Goal: Task Accomplishment & Management: Complete application form

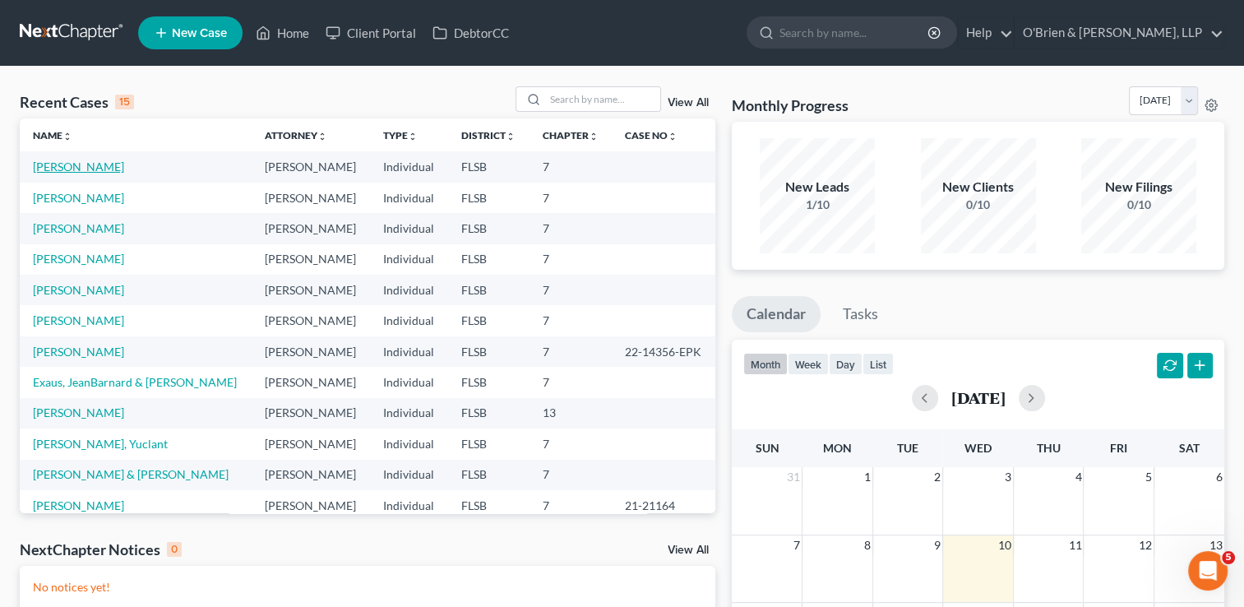
click at [60, 161] on link "[PERSON_NAME]" at bounding box center [78, 166] width 91 height 14
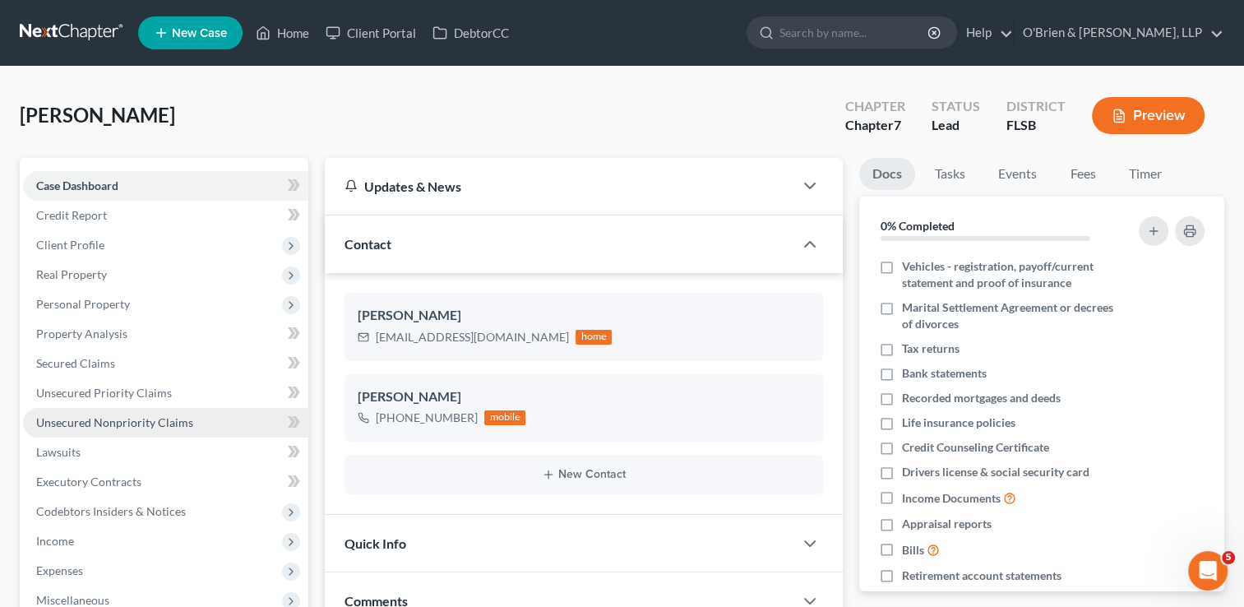
click at [161, 416] on span "Unsecured Nonpriority Claims" at bounding box center [114, 422] width 157 height 14
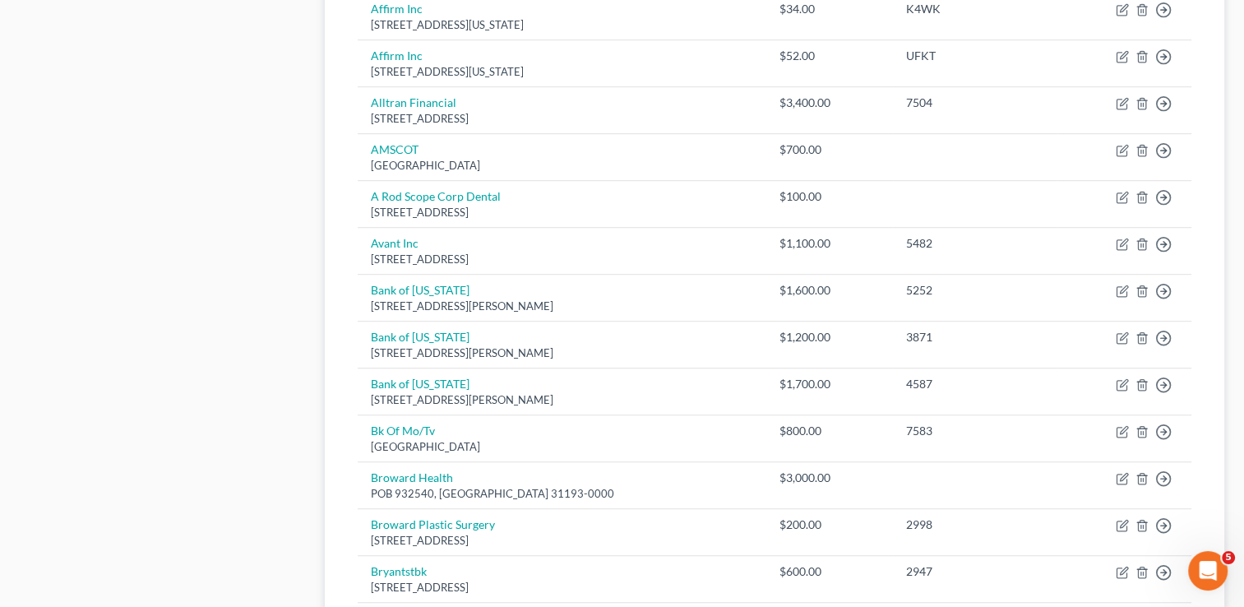
scroll to position [1285, 0]
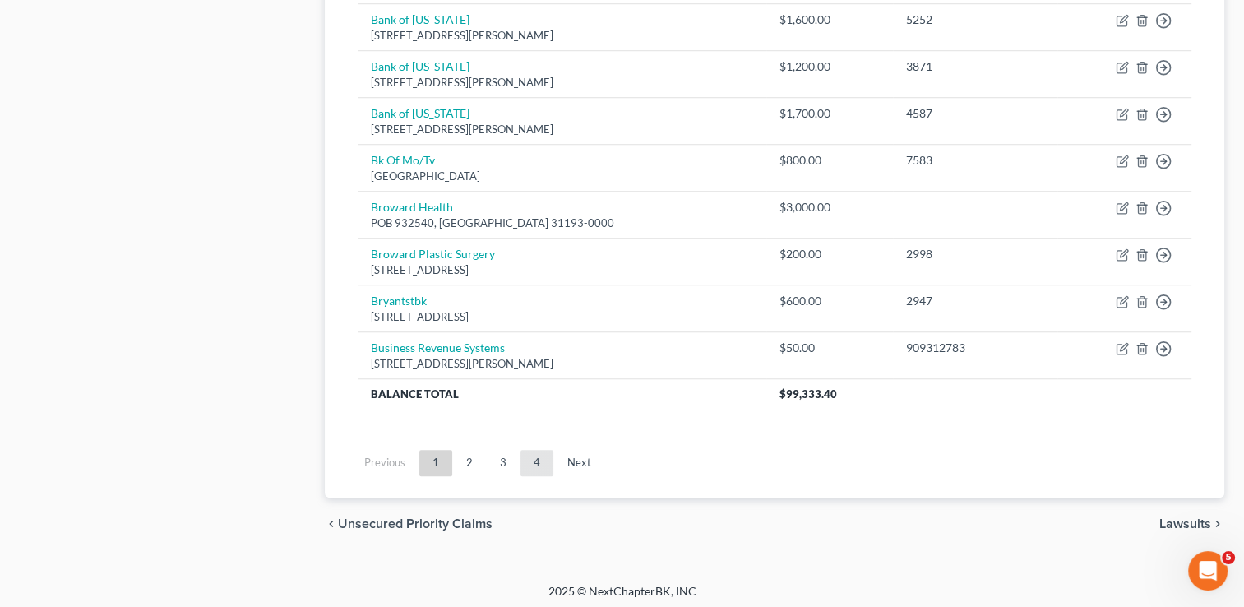
click at [529, 450] on link "4" at bounding box center [536, 463] width 33 height 26
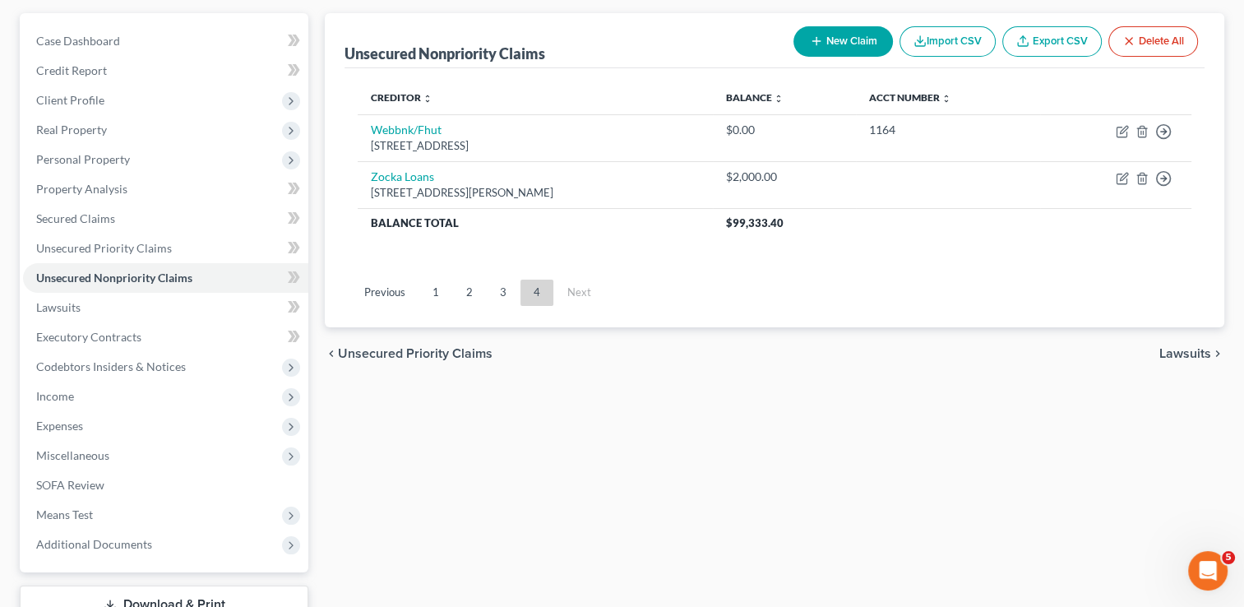
scroll to position [136, 0]
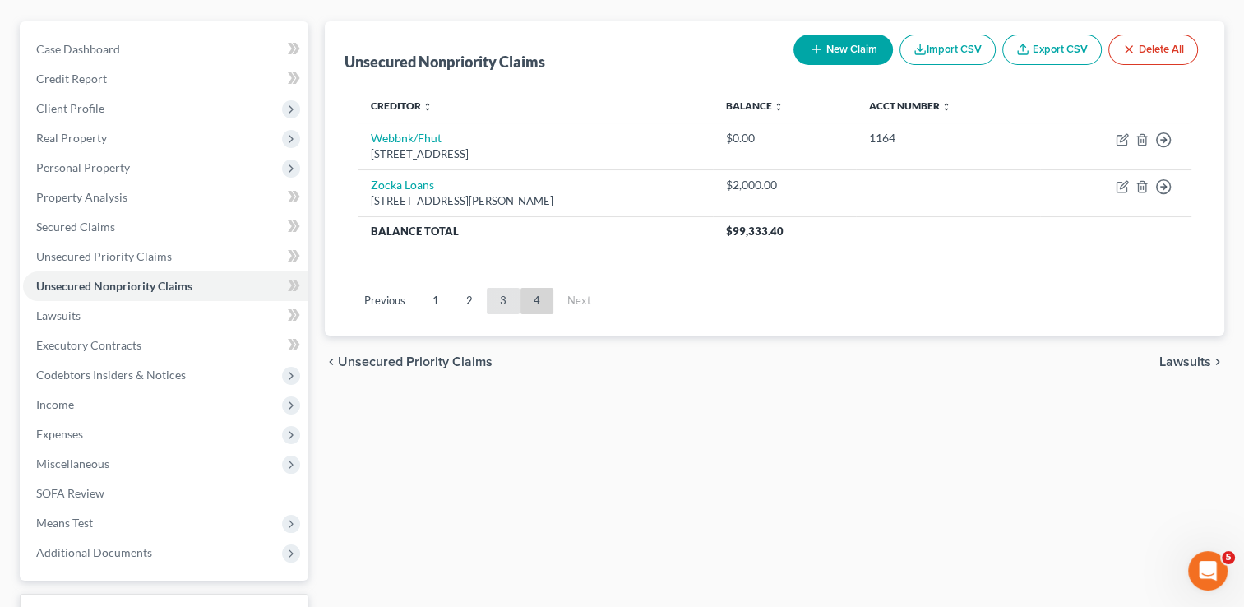
click at [508, 302] on link "3" at bounding box center [503, 301] width 33 height 26
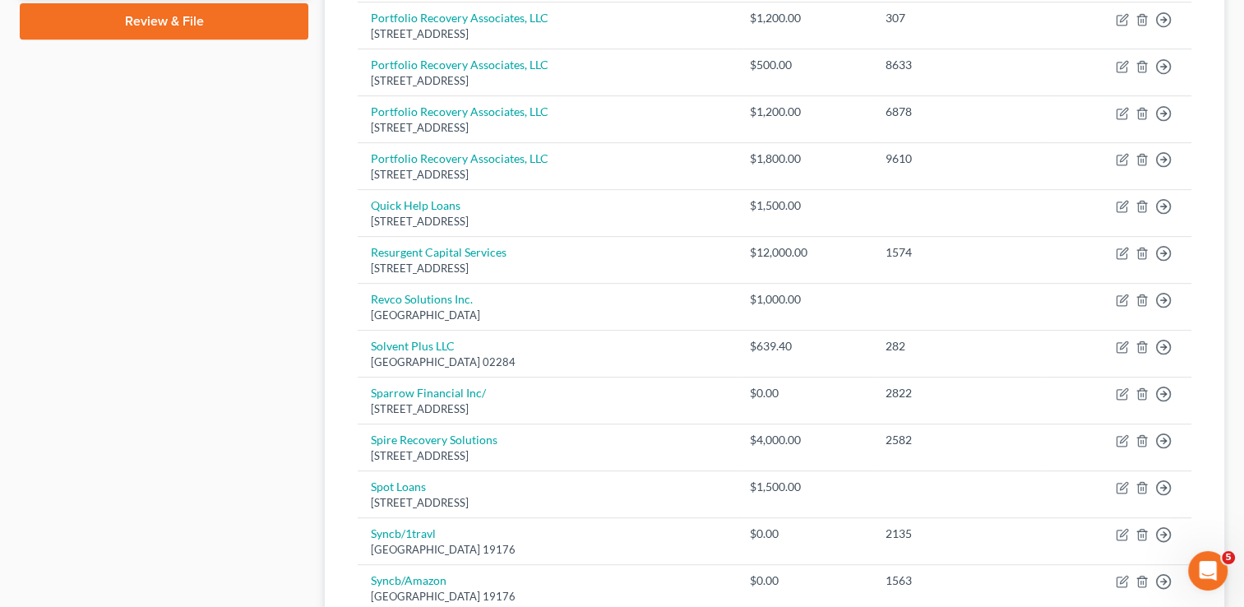
scroll to position [793, 0]
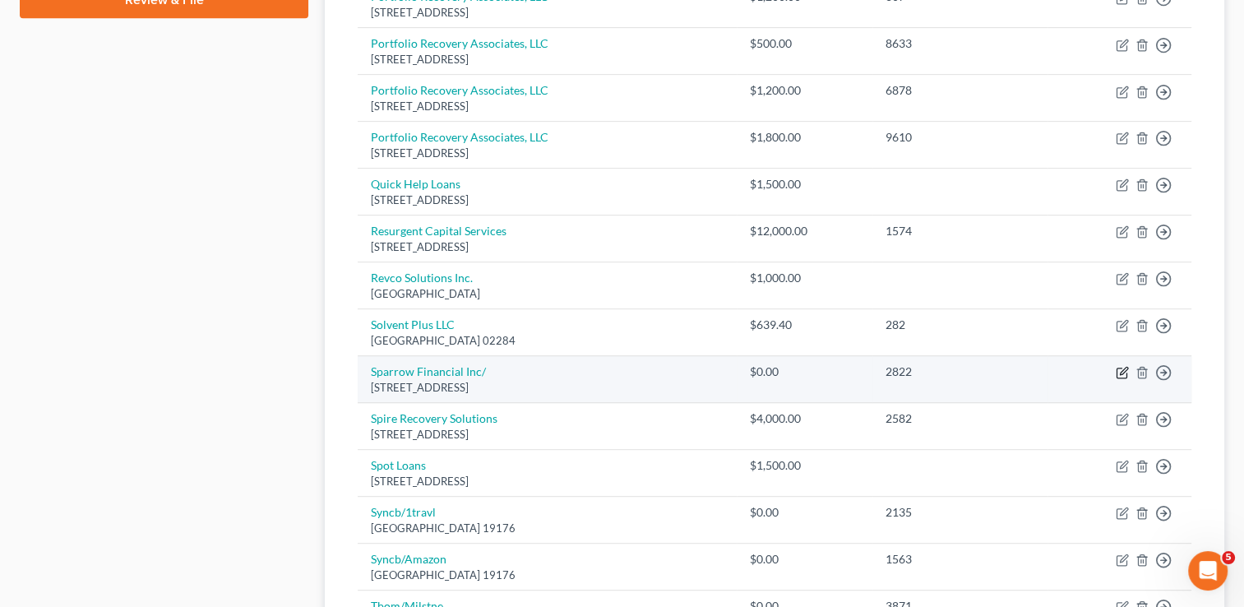
click at [1119, 369] on icon "button" at bounding box center [1122, 370] width 7 height 7
select select "38"
select select "2"
select select "0"
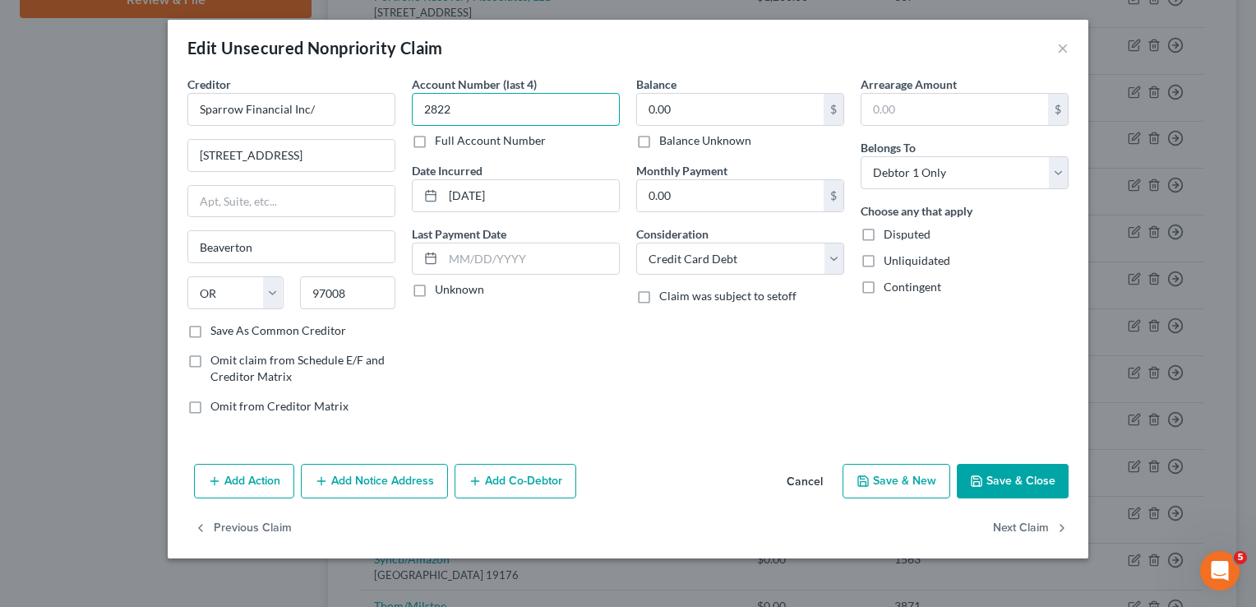
click at [468, 113] on input "2822" at bounding box center [516, 109] width 208 height 33
type input "2"
type input "3751"
click at [865, 100] on input "text" at bounding box center [954, 109] width 187 height 31
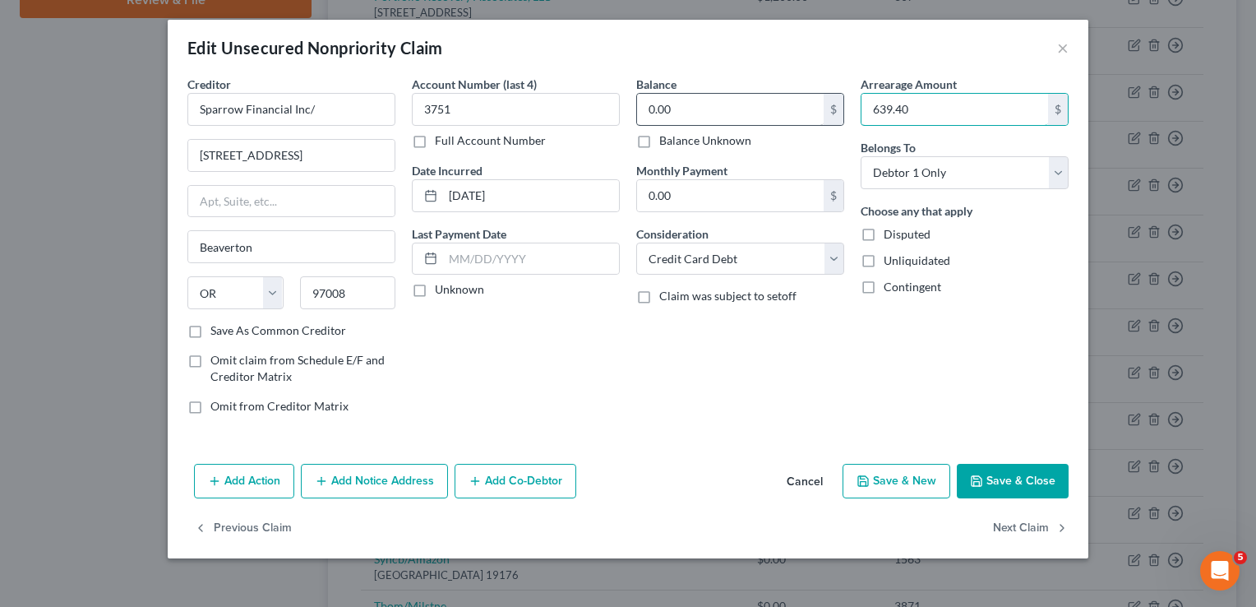
type input "639.40"
click at [672, 104] on input "0.00" at bounding box center [730, 109] width 187 height 31
type input "639.40"
click at [916, 100] on input "639.40" at bounding box center [954, 109] width 187 height 31
click at [1000, 477] on button "Save & Close" at bounding box center [1013, 481] width 112 height 35
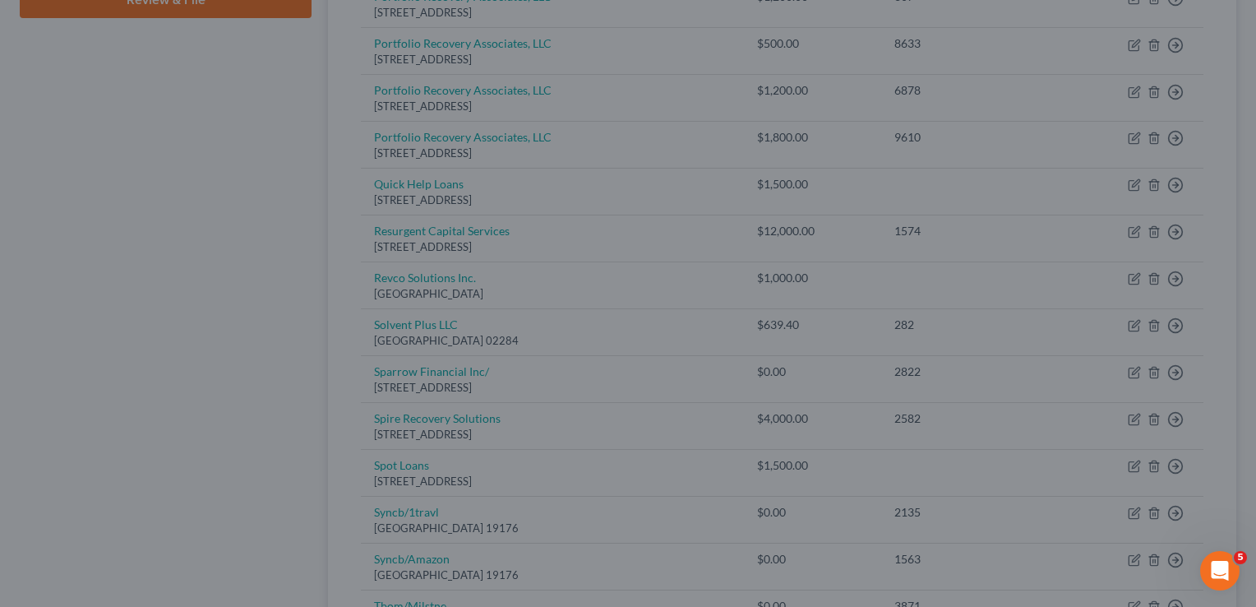
type input "0"
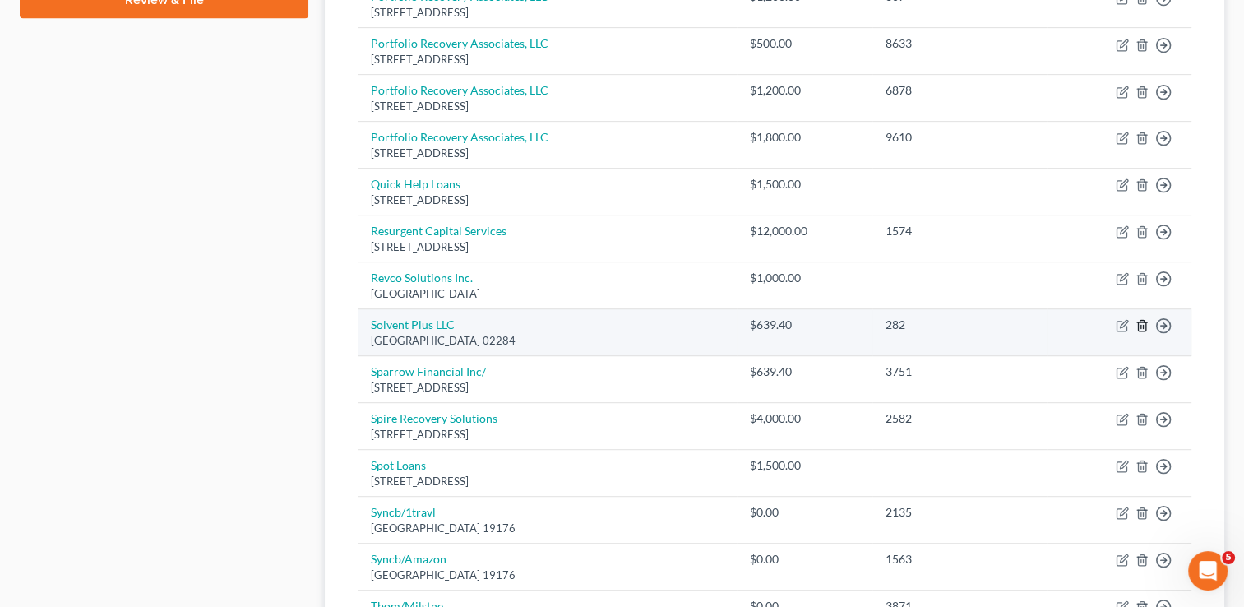
click at [1138, 321] on icon "button" at bounding box center [1141, 325] width 13 height 13
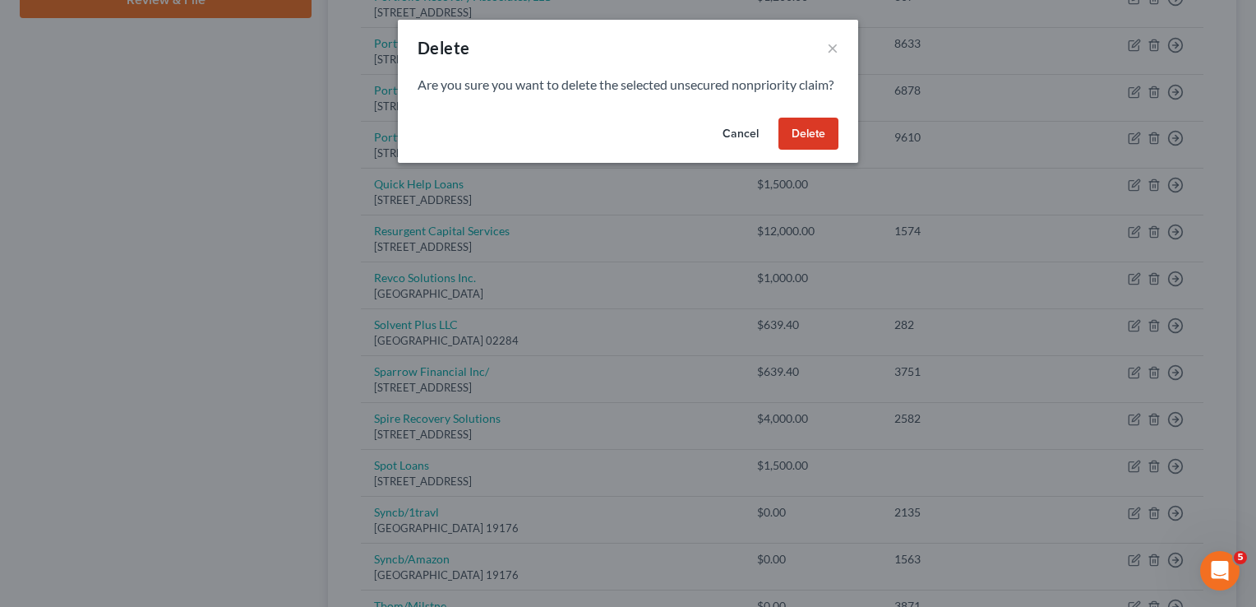
click at [810, 150] on button "Delete" at bounding box center [808, 134] width 60 height 33
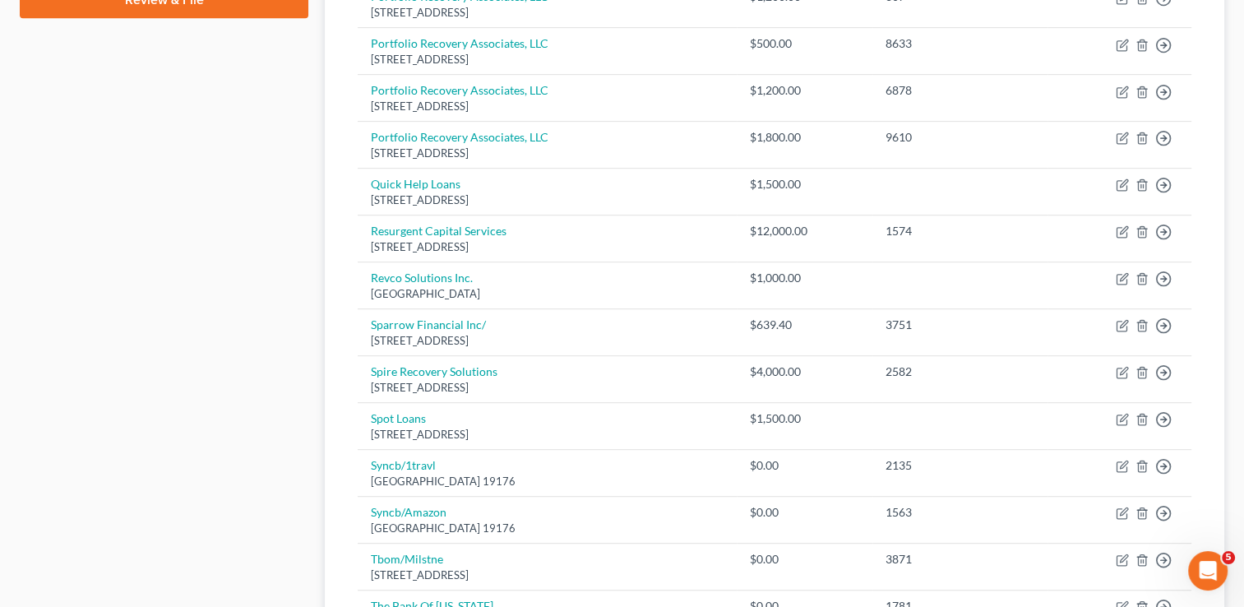
scroll to position [1239, 0]
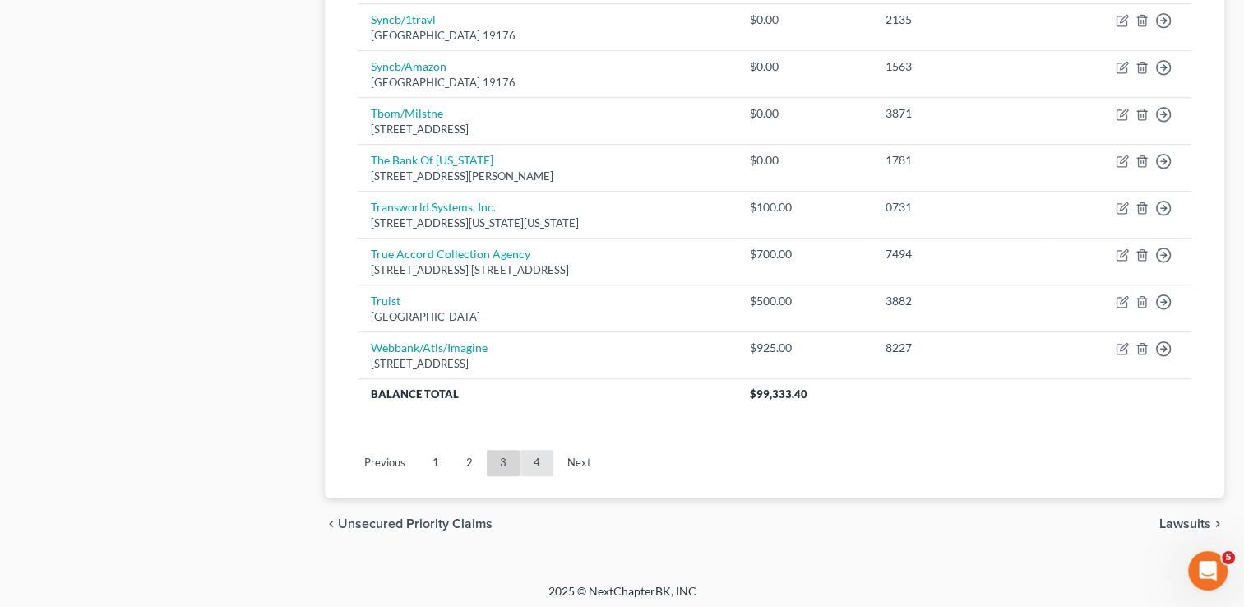
click at [528, 462] on link "4" at bounding box center [536, 463] width 33 height 26
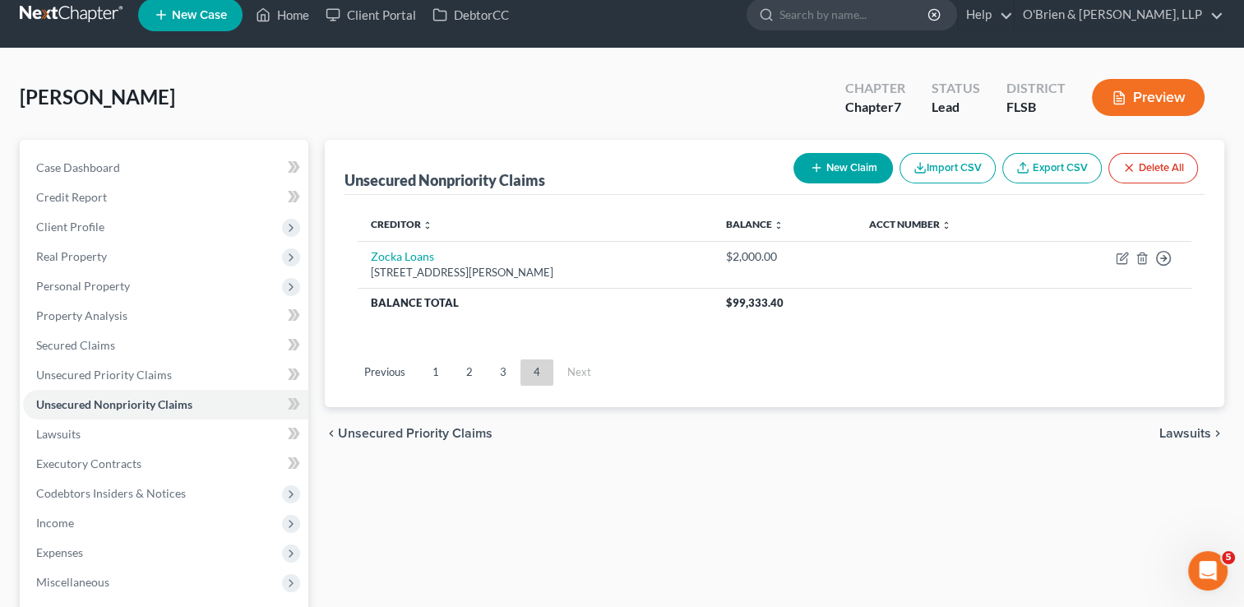
scroll to position [0, 0]
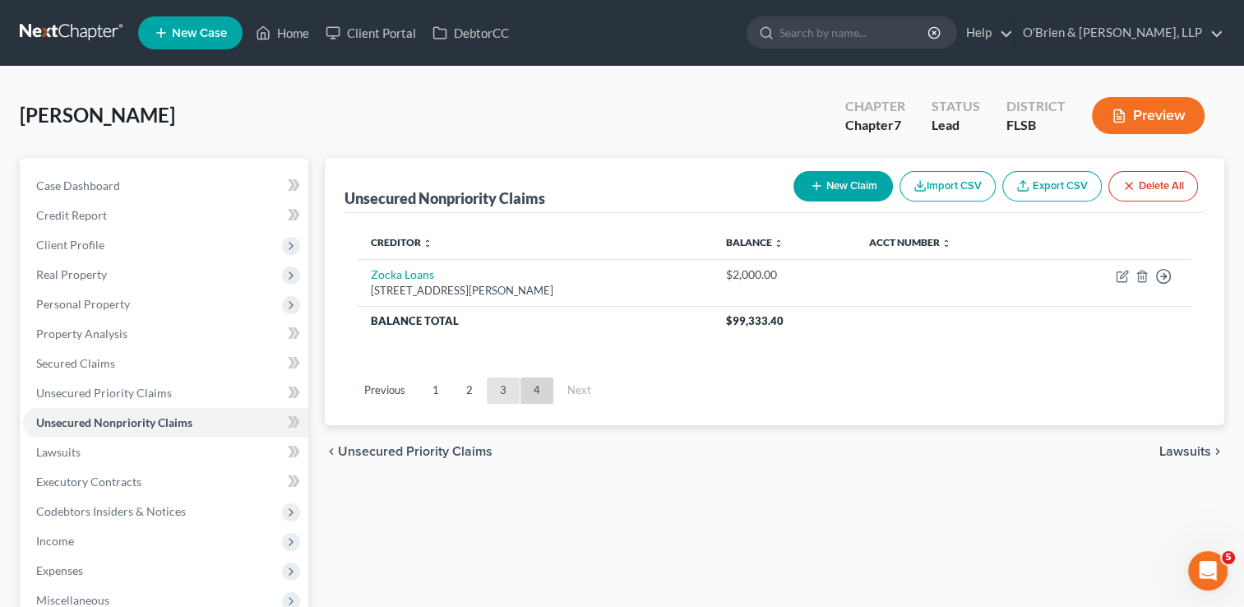
click at [493, 390] on link "3" at bounding box center [503, 390] width 33 height 26
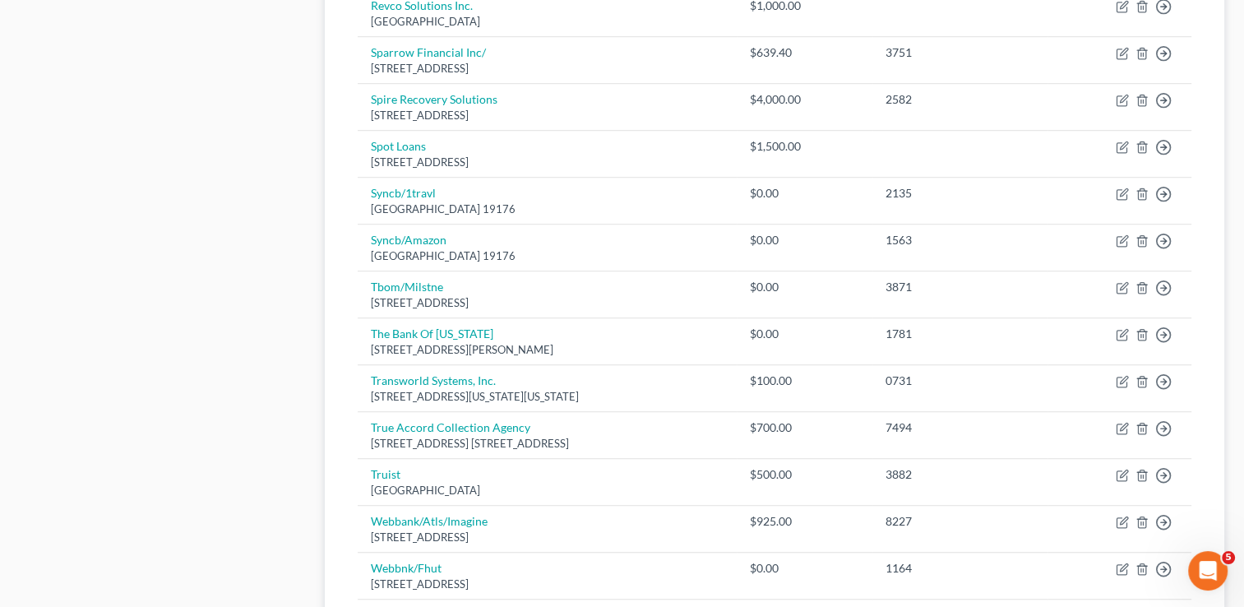
scroll to position [1170, 0]
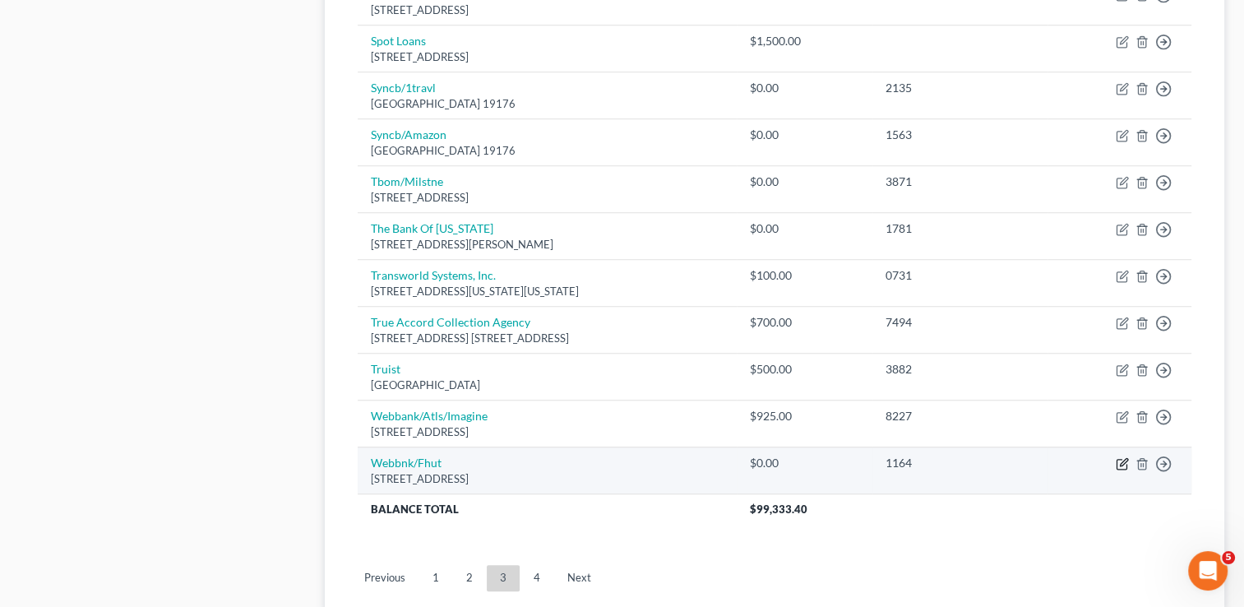
click at [1124, 464] on icon "button" at bounding box center [1121, 464] width 10 height 10
select select "24"
select select "2"
select select "0"
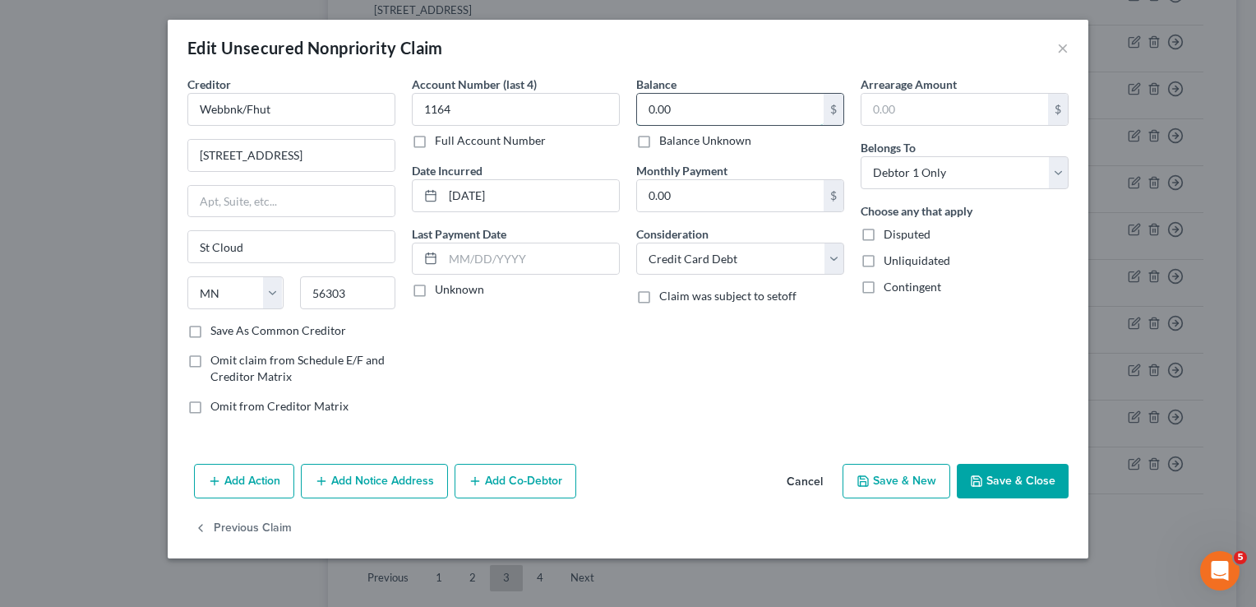
click at [678, 108] on input "0.00" at bounding box center [730, 109] width 187 height 31
type input "2,000.00"
click at [1016, 468] on button "Save & Close" at bounding box center [1013, 481] width 112 height 35
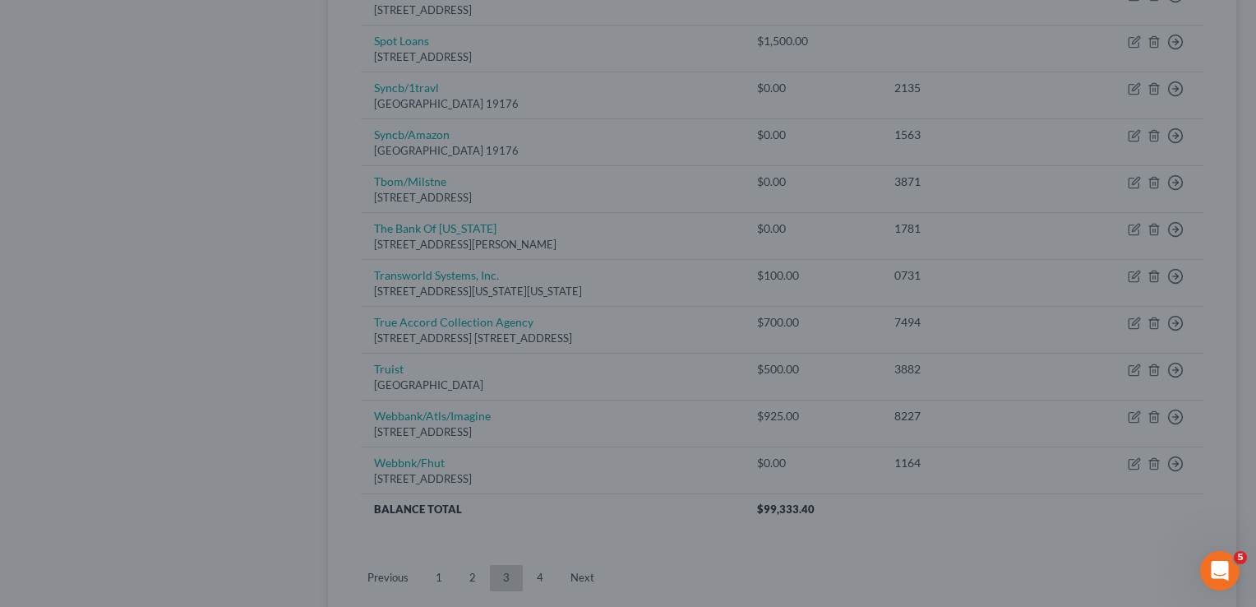
type input "0"
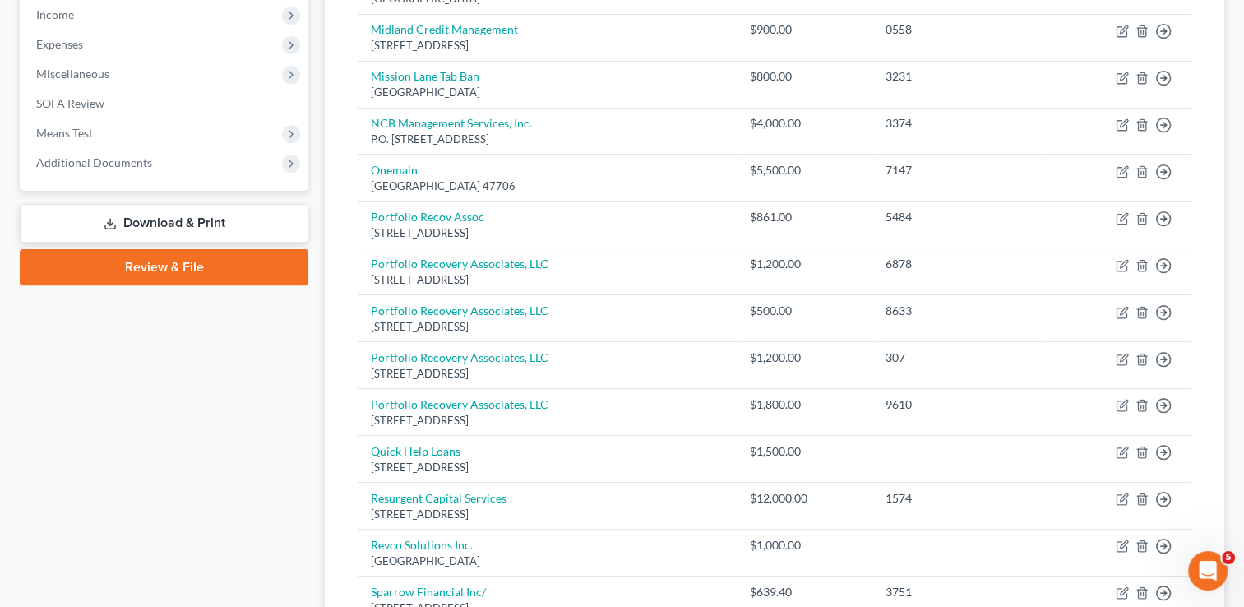
scroll to position [529, 0]
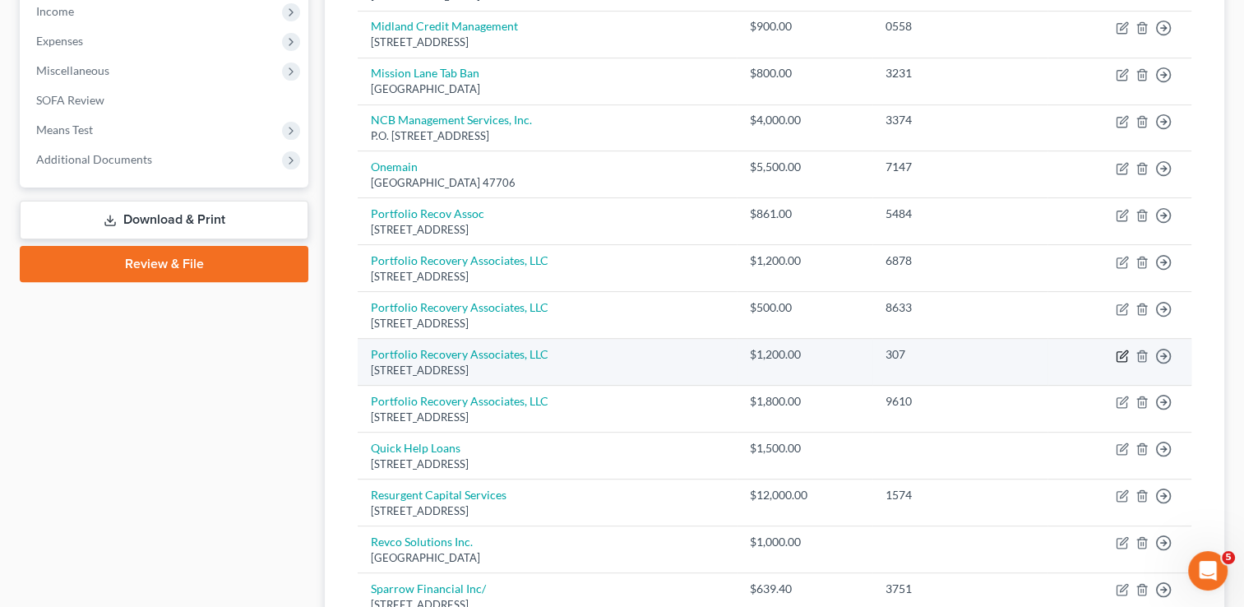
click at [1121, 350] on icon "button" at bounding box center [1122, 353] width 7 height 7
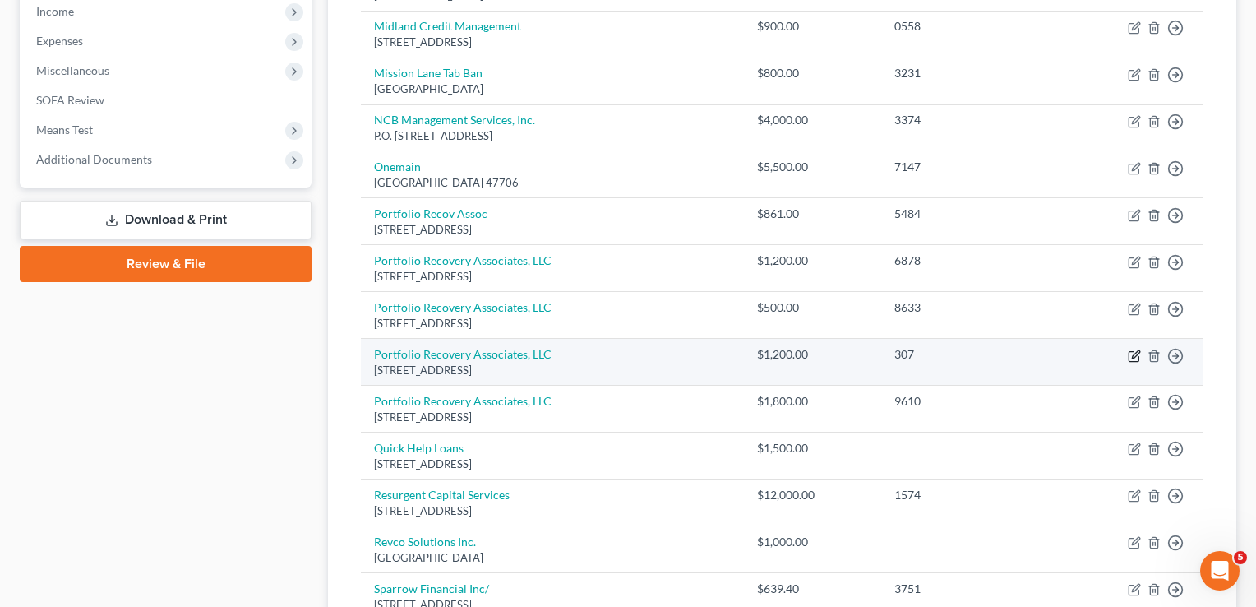
select select "48"
select select "0"
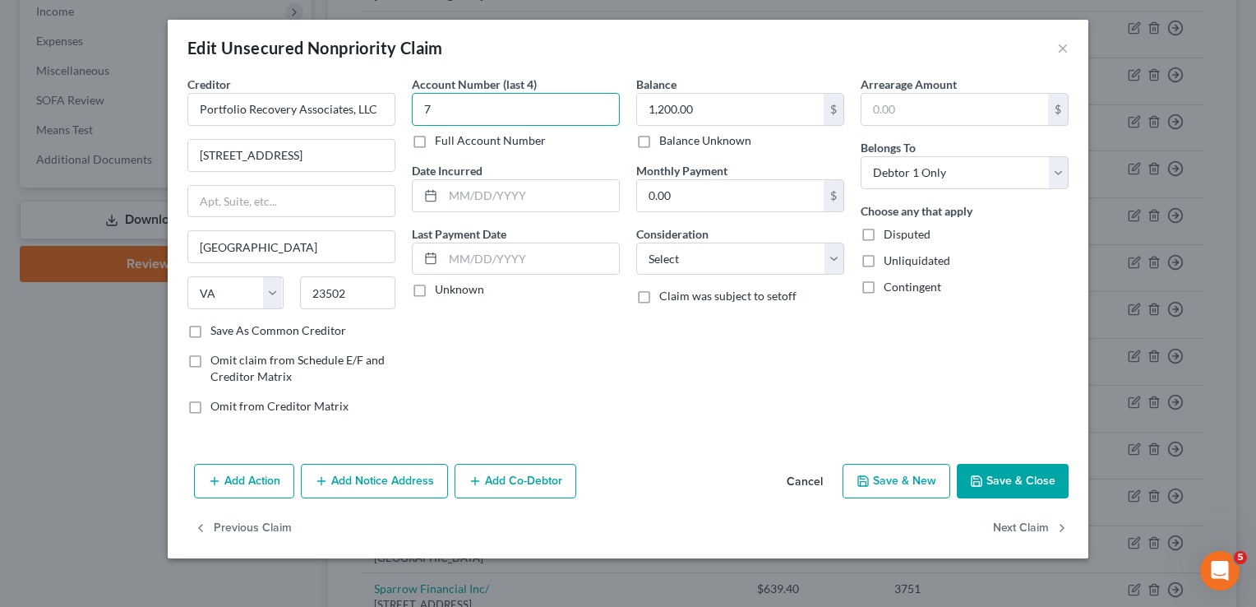
click at [467, 109] on input "7" at bounding box center [516, 109] width 208 height 33
type input "3072"
click at [988, 492] on button "Save & Close" at bounding box center [1013, 481] width 112 height 35
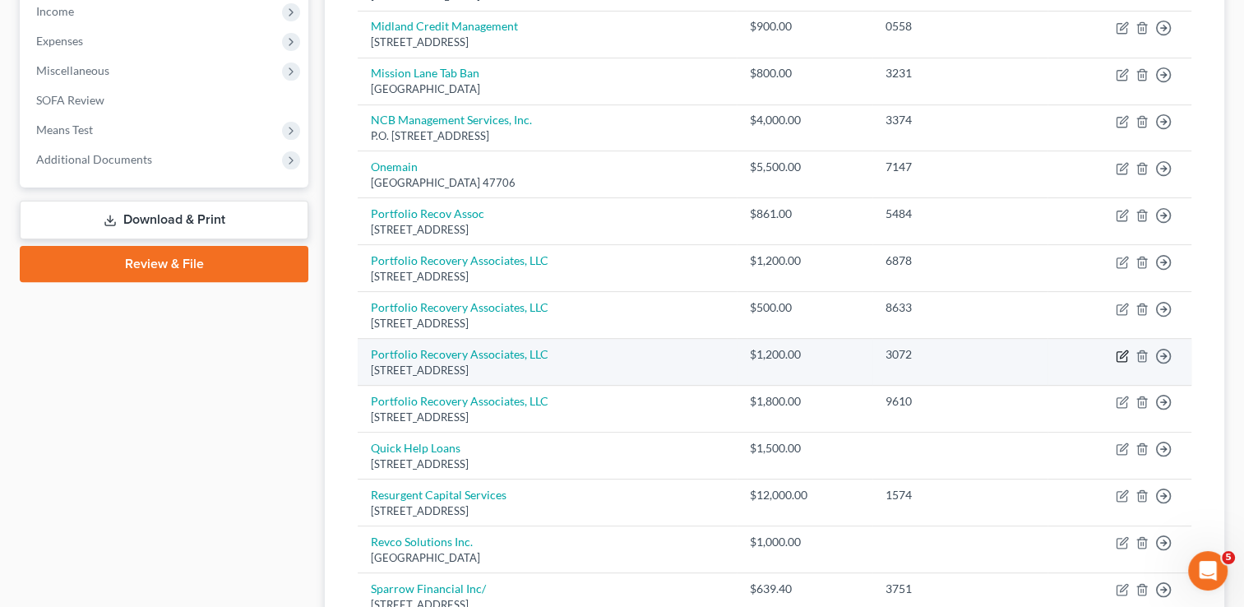
click at [1124, 352] on icon "button" at bounding box center [1122, 353] width 7 height 7
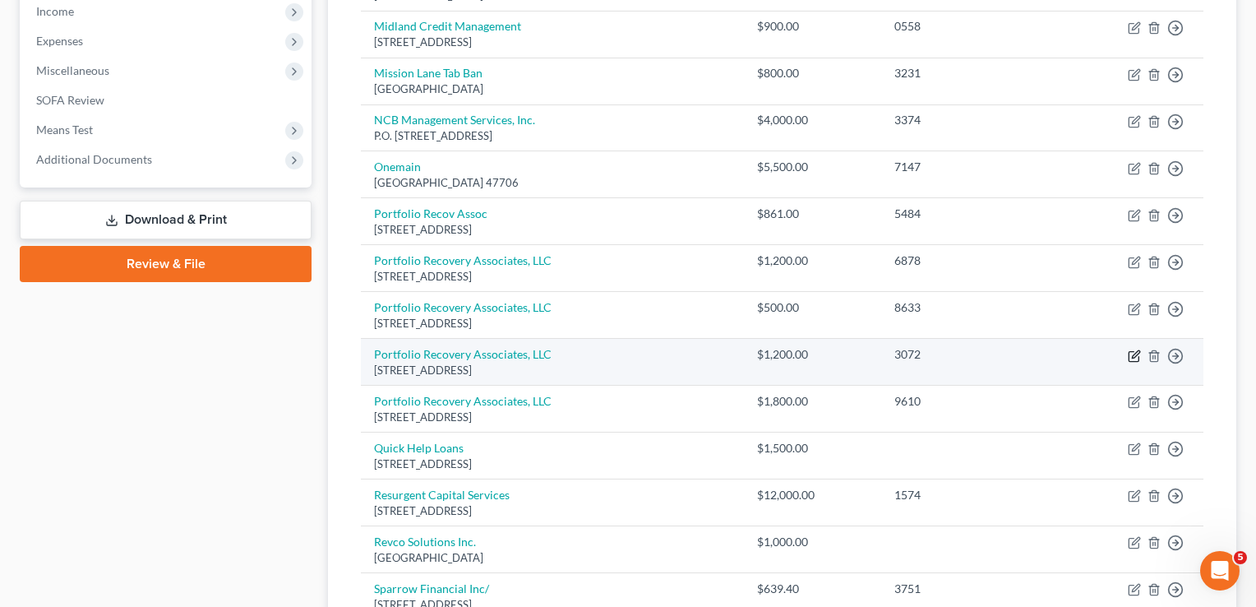
select select "48"
select select "0"
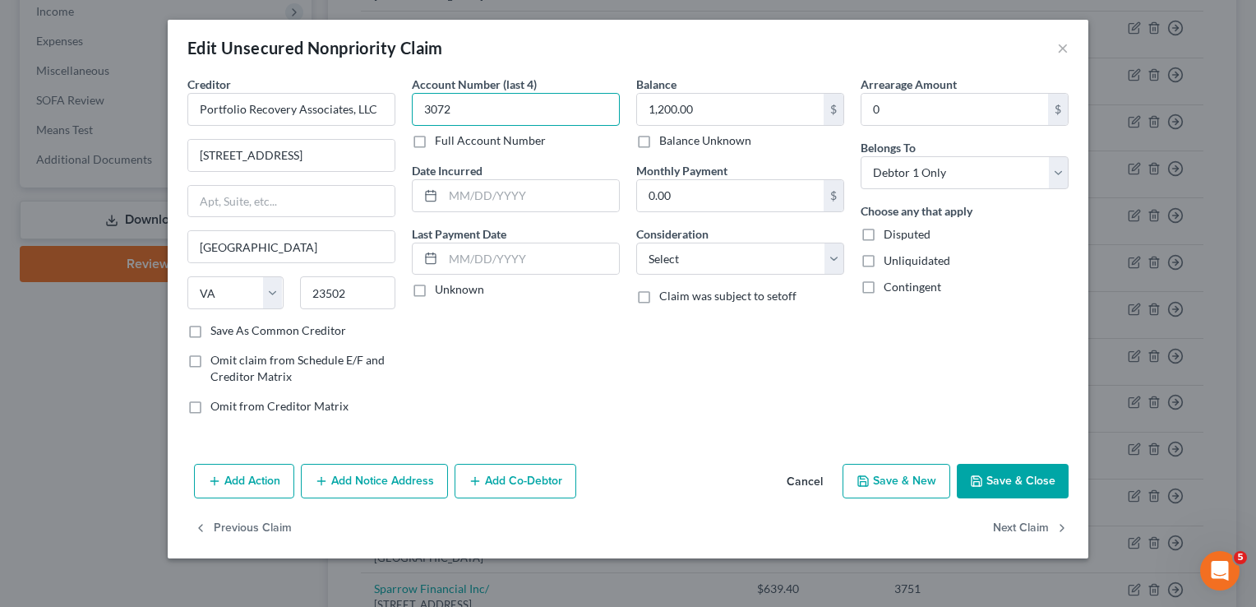
click at [505, 107] on input "3072" at bounding box center [516, 109] width 208 height 33
type input "3076"
click at [980, 481] on polyline "button" at bounding box center [977, 483] width 6 height 4
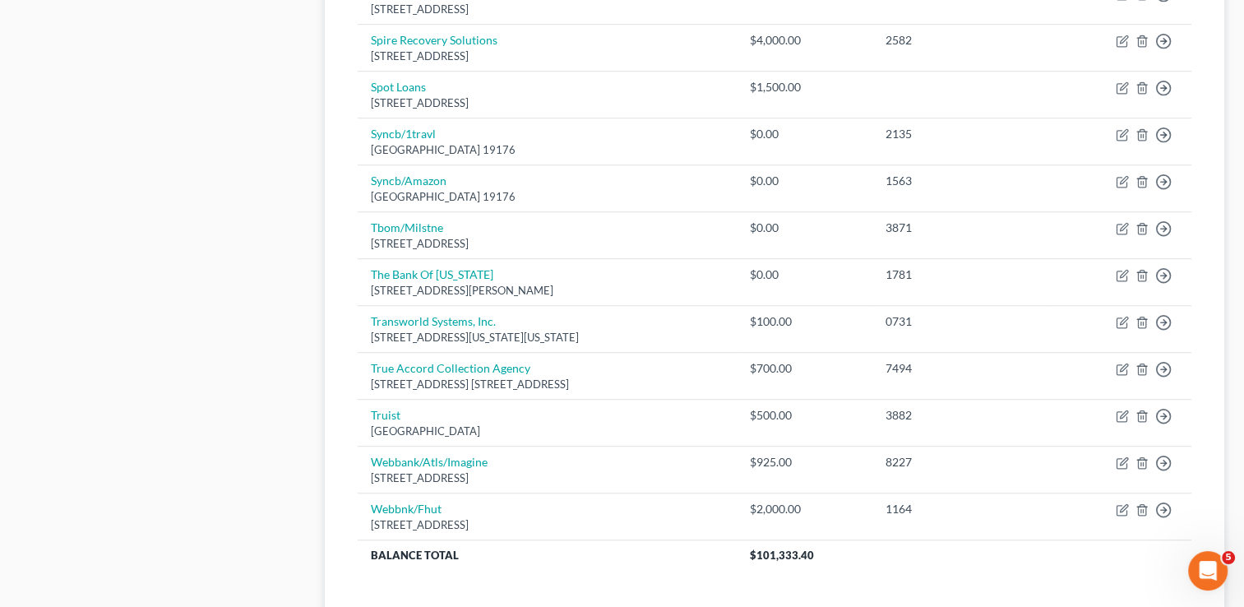
scroll to position [1285, 0]
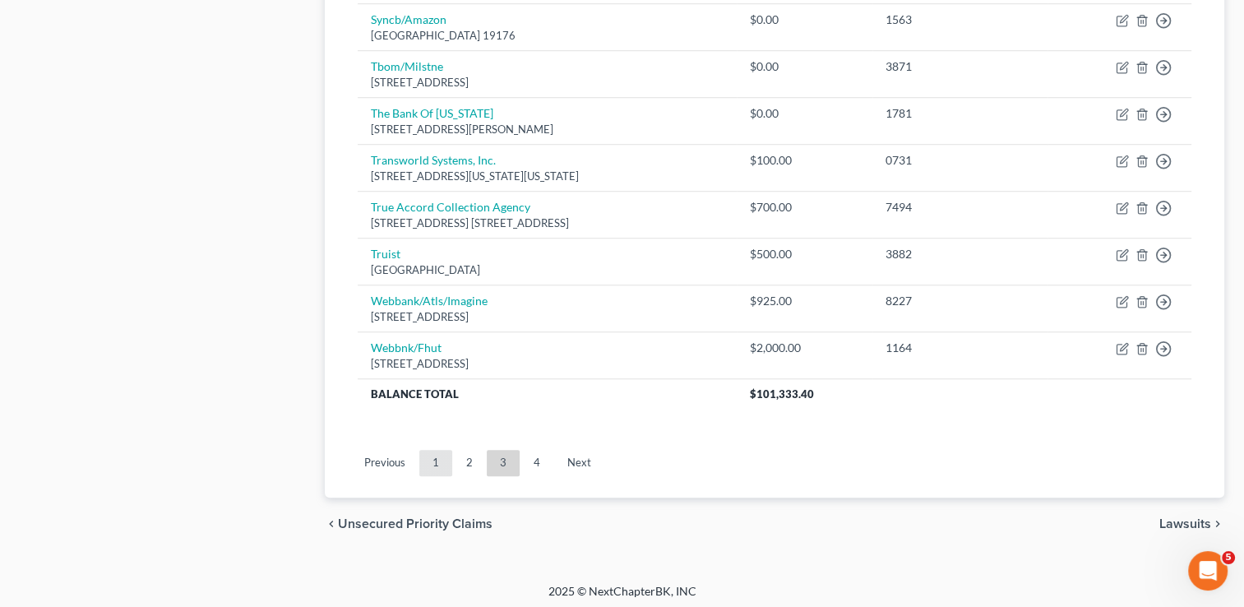
click at [443, 464] on link "1" at bounding box center [435, 463] width 33 height 26
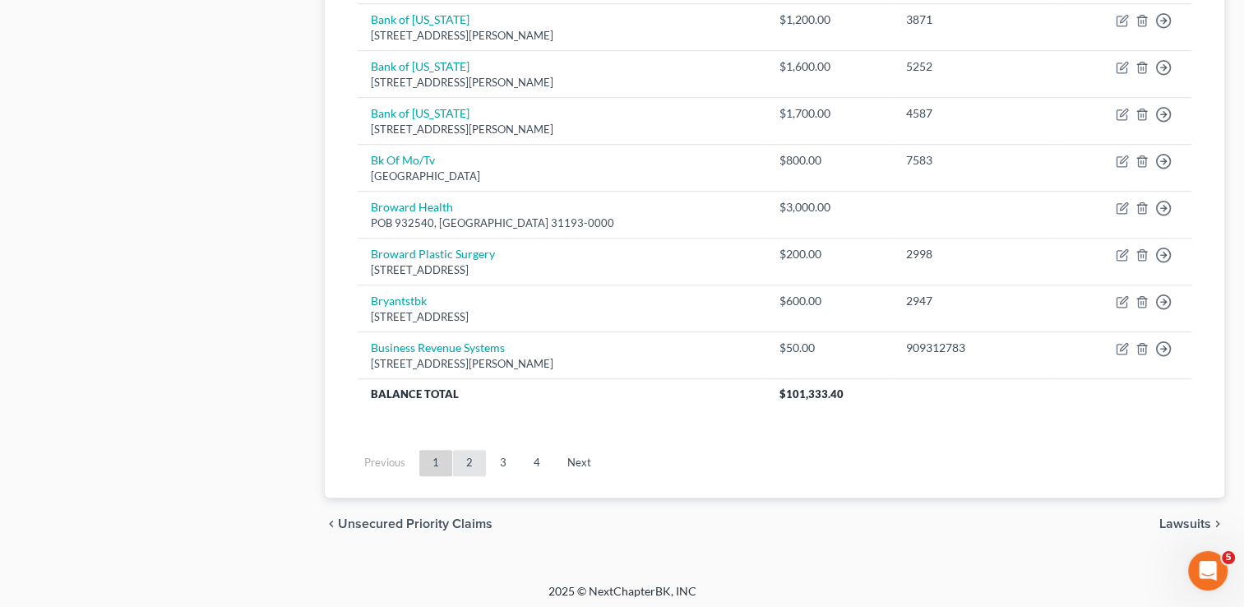
click at [465, 450] on link "2" at bounding box center [469, 463] width 33 height 26
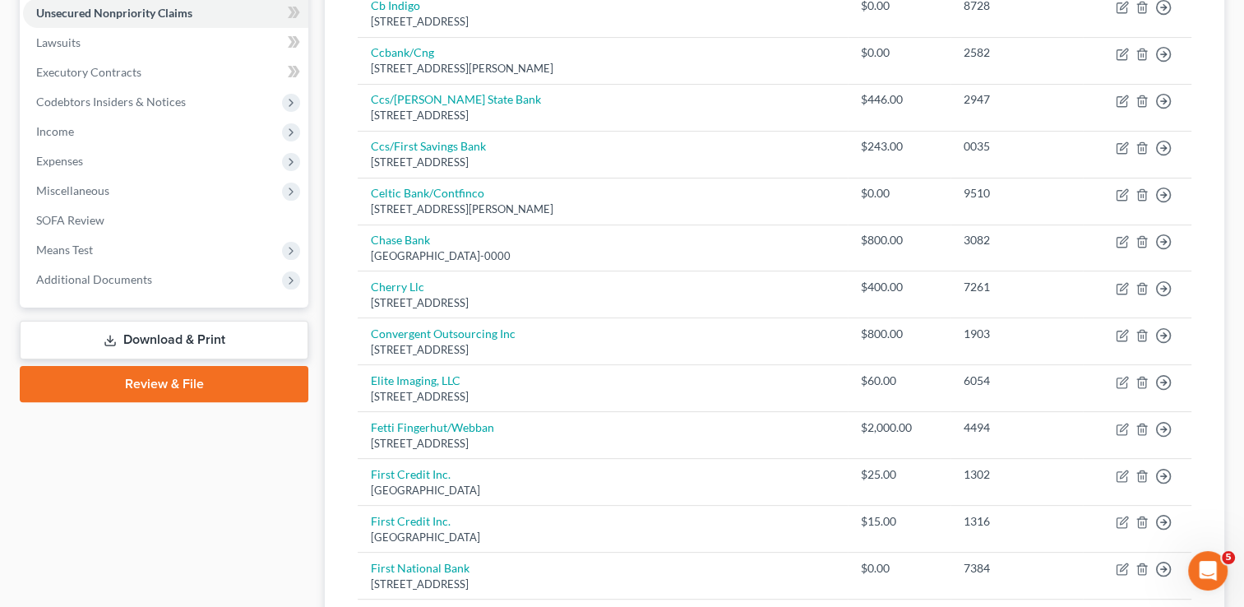
scroll to position [399, 0]
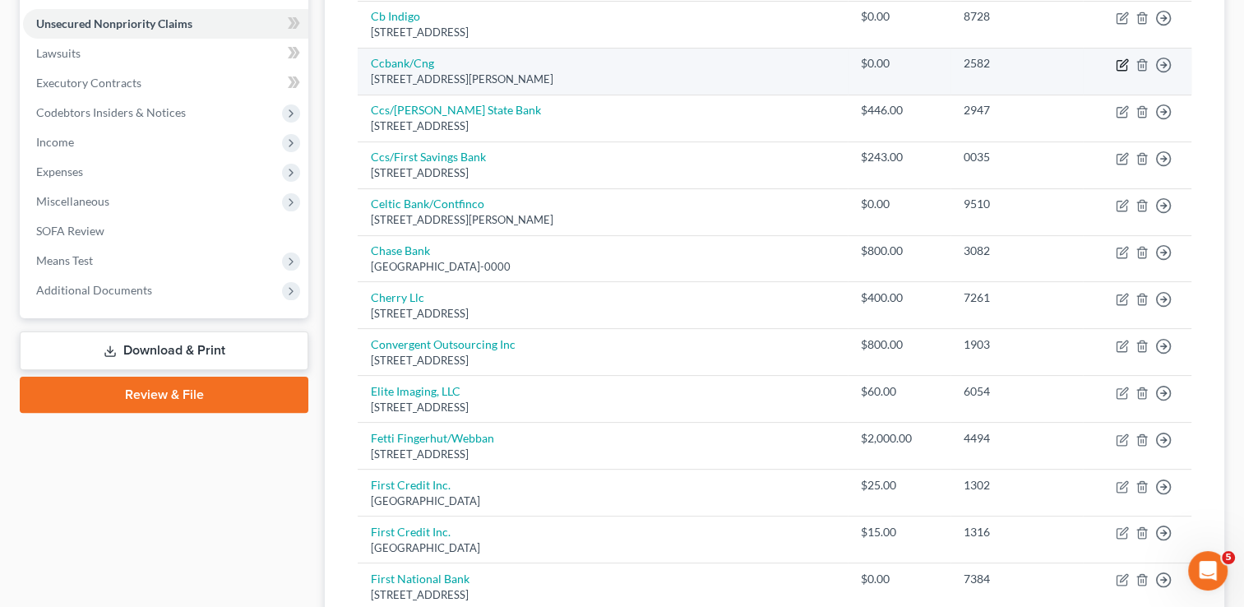
click at [1121, 62] on icon "button" at bounding box center [1121, 64] width 13 height 13
select select "36"
select select "0"
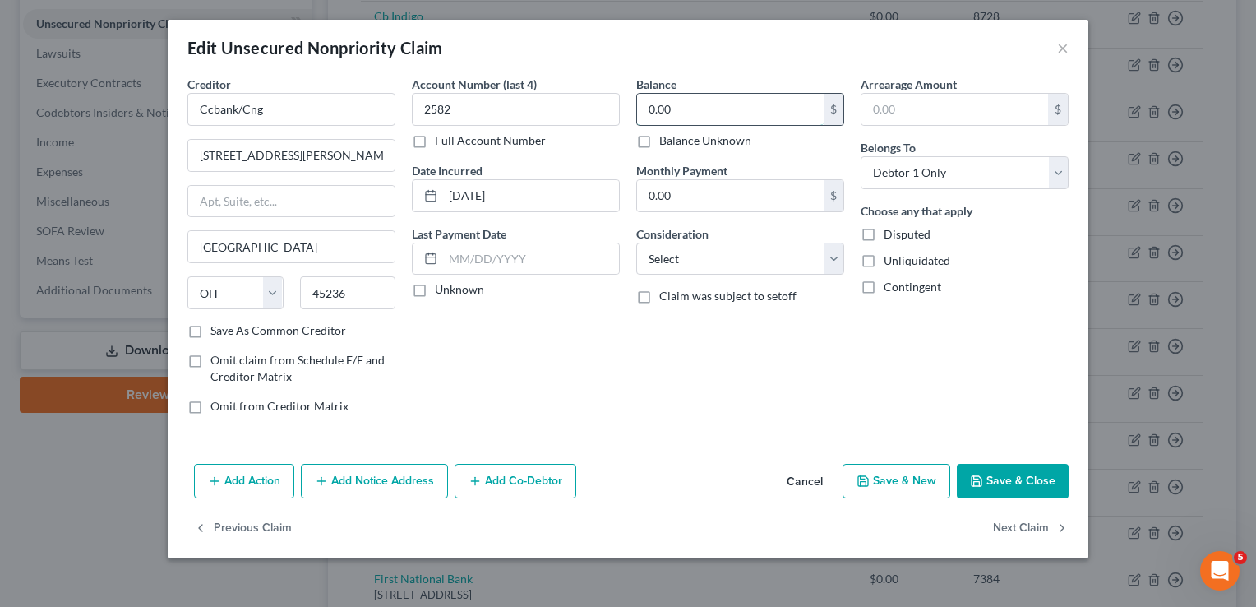
click at [709, 104] on input "0.00" at bounding box center [730, 109] width 187 height 31
type input "4,000.00"
click at [1039, 476] on button "Save & Close" at bounding box center [1013, 481] width 112 height 35
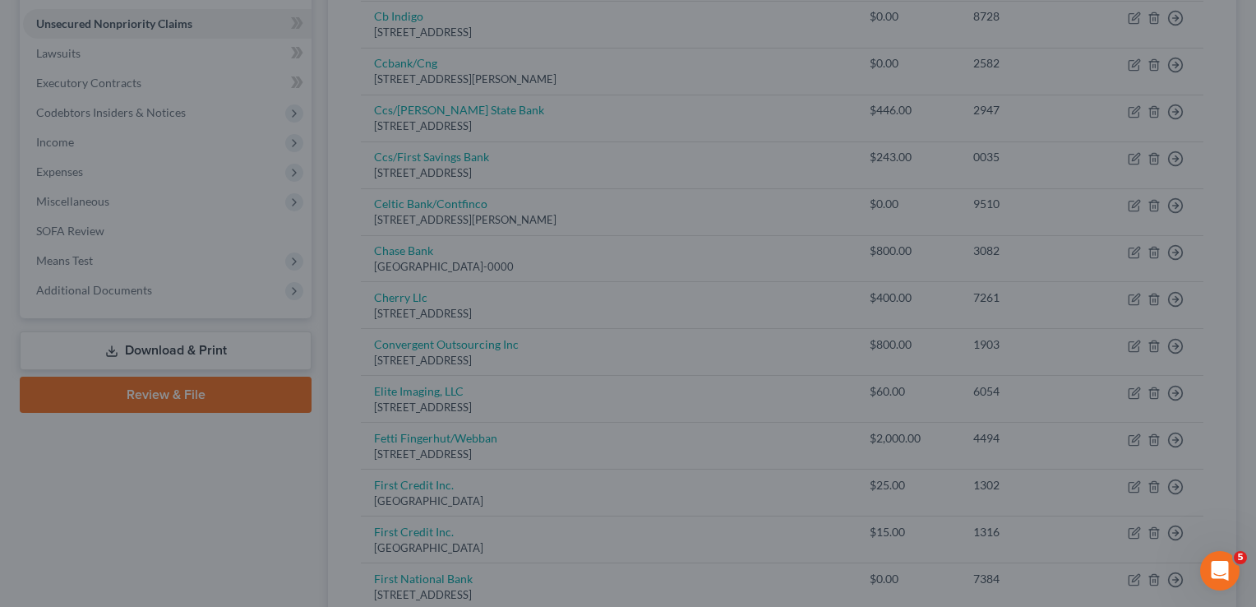
type input "0"
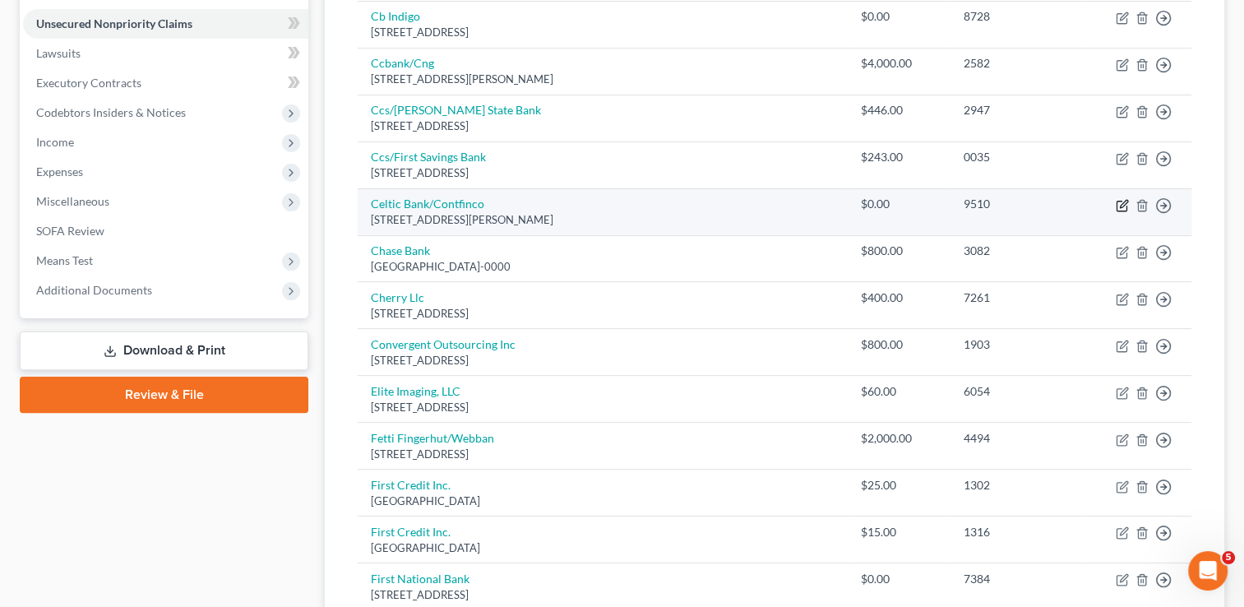
click at [1124, 200] on icon "button" at bounding box center [1121, 205] width 13 height 13
select select "7"
select select "2"
select select "0"
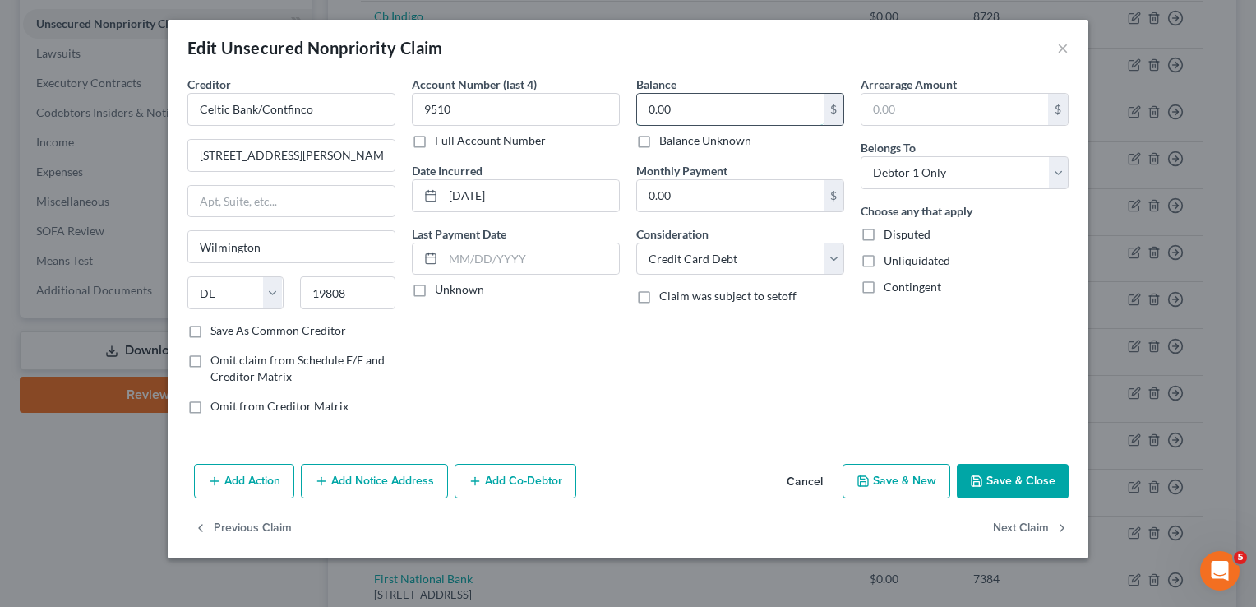
click at [681, 105] on input "0.00" at bounding box center [730, 109] width 187 height 31
type input "1,100.00"
click at [1009, 483] on button "Save & Close" at bounding box center [1013, 481] width 112 height 35
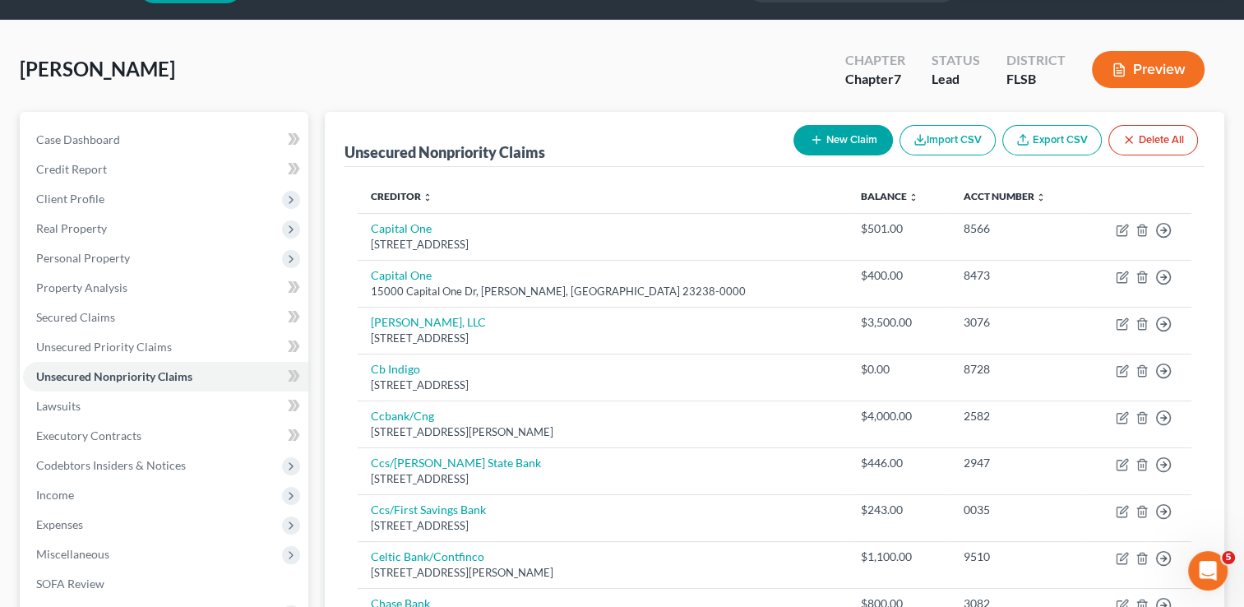
scroll to position [26, 0]
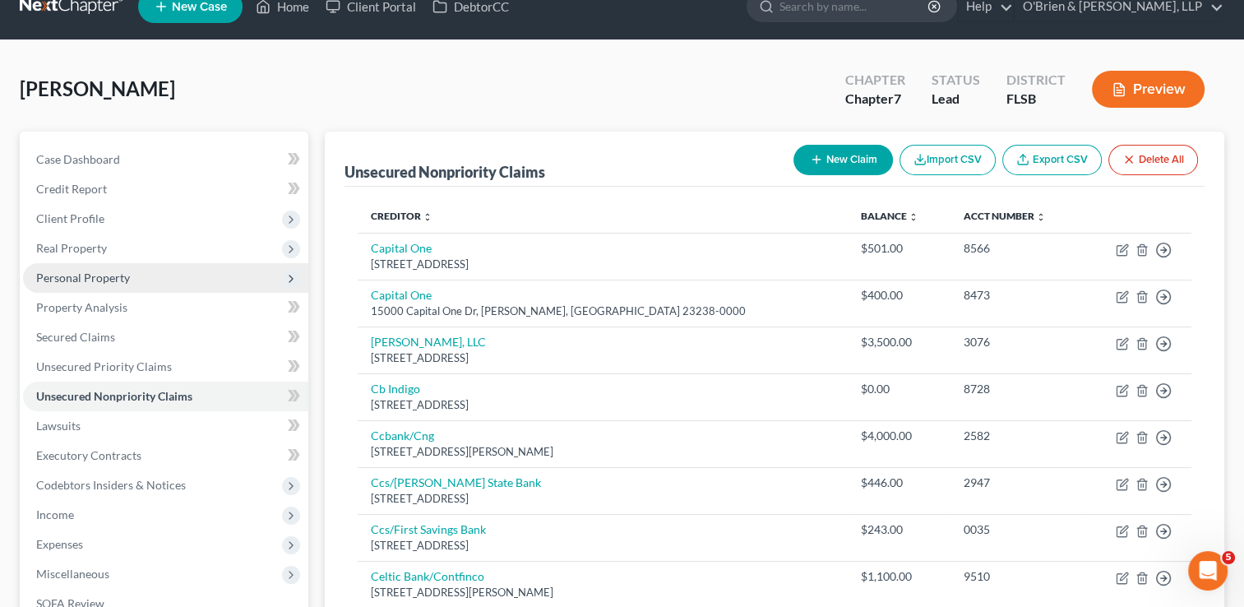
click at [170, 279] on span "Personal Property" at bounding box center [165, 278] width 285 height 30
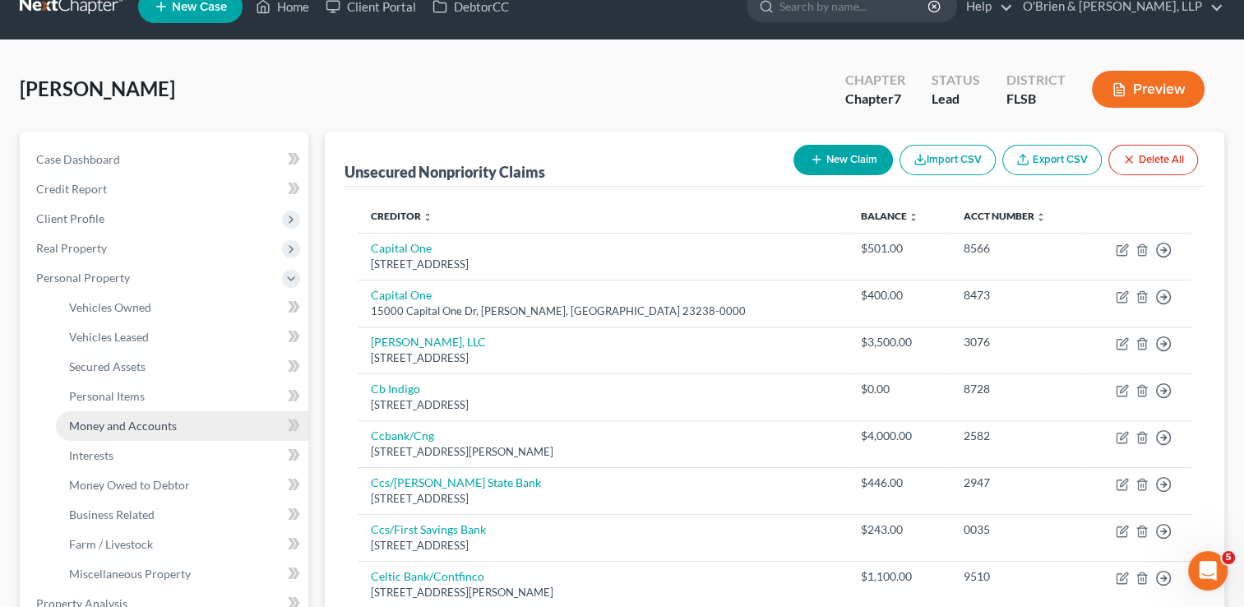
click at [173, 429] on span "Money and Accounts" at bounding box center [123, 425] width 108 height 14
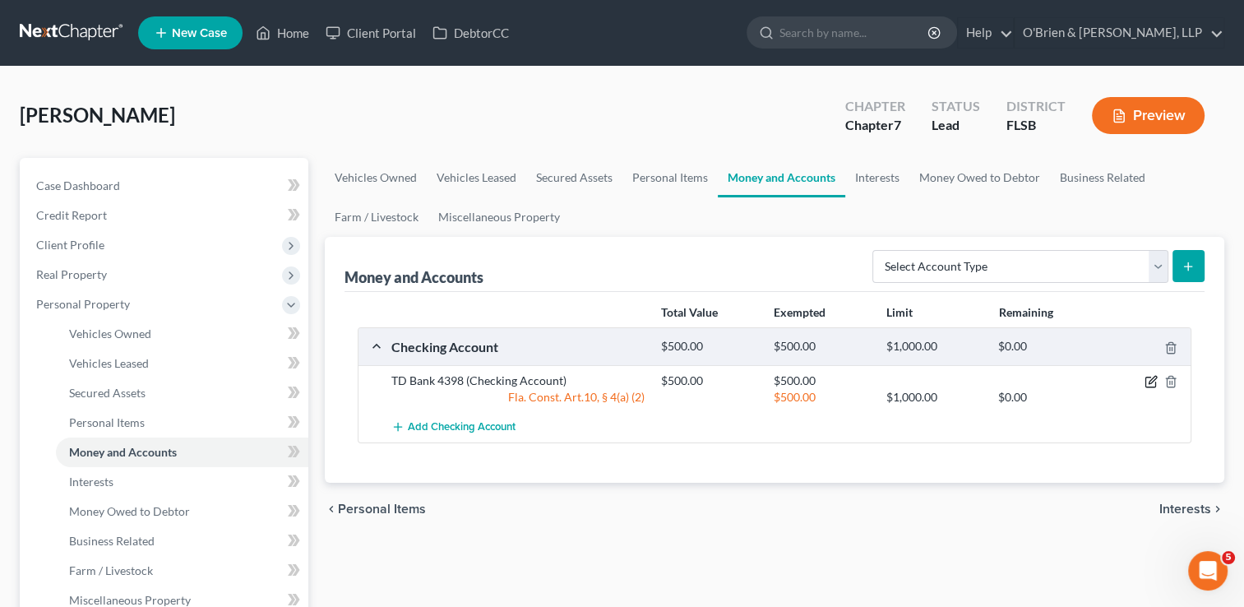
click at [1150, 378] on icon "button" at bounding box center [1150, 381] width 13 height 13
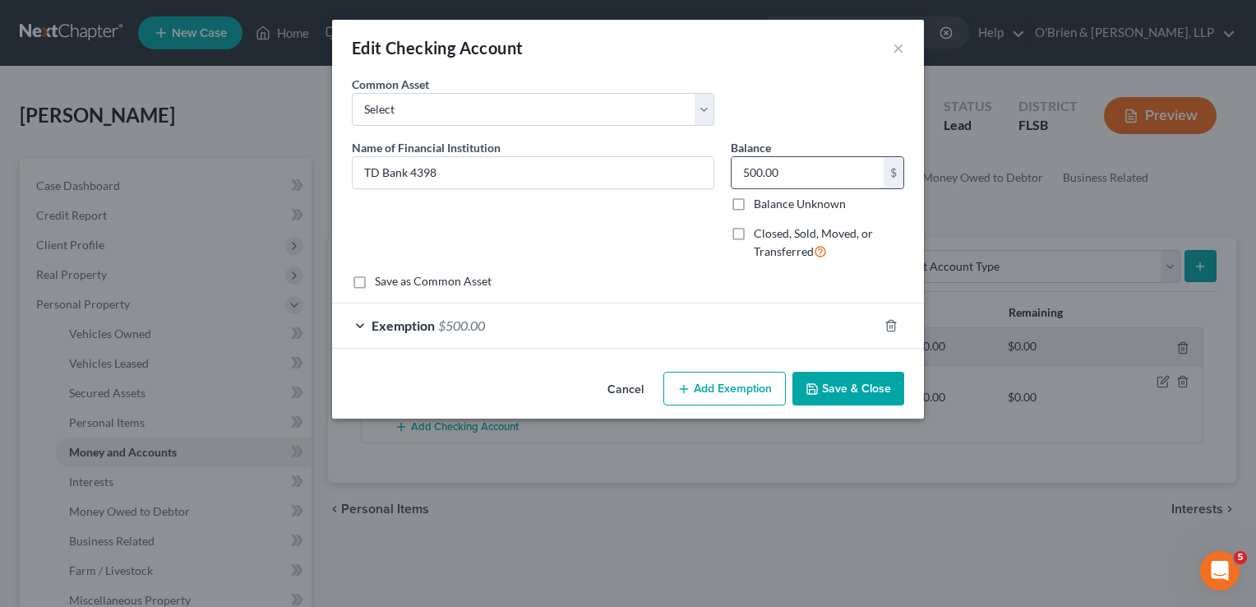
click at [791, 164] on input "500.00" at bounding box center [807, 172] width 152 height 31
type input "177.00"
click at [838, 397] on button "Save & Close" at bounding box center [848, 389] width 112 height 35
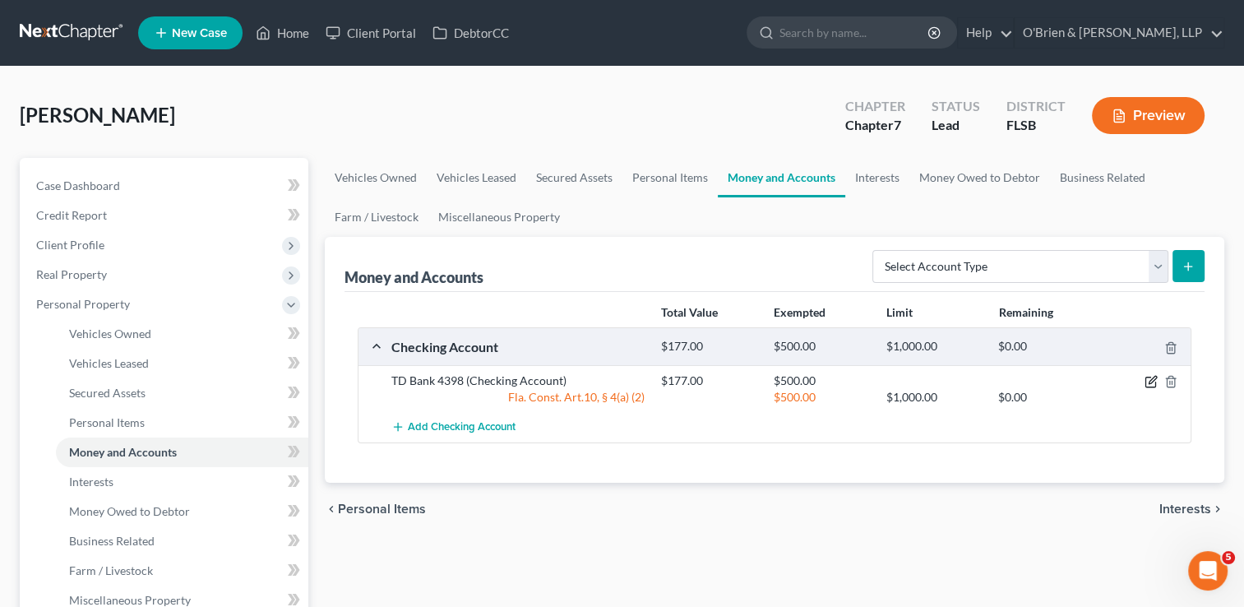
click at [1151, 381] on icon "button" at bounding box center [1151, 379] width 7 height 7
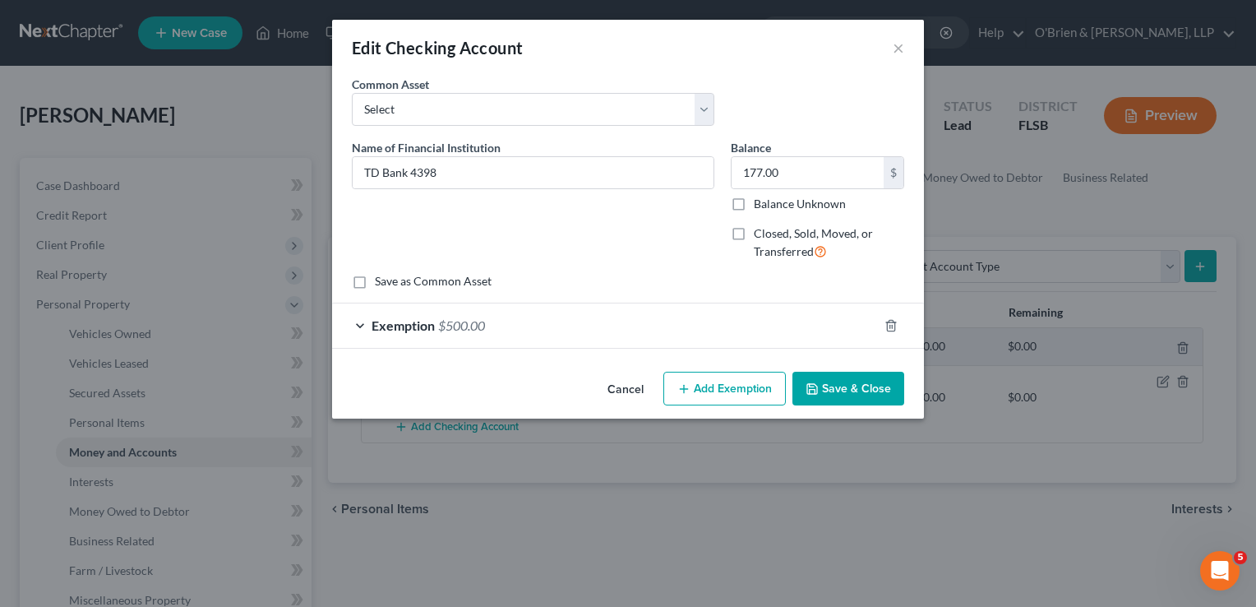
click at [429, 318] on span "Exemption" at bounding box center [403, 325] width 63 height 16
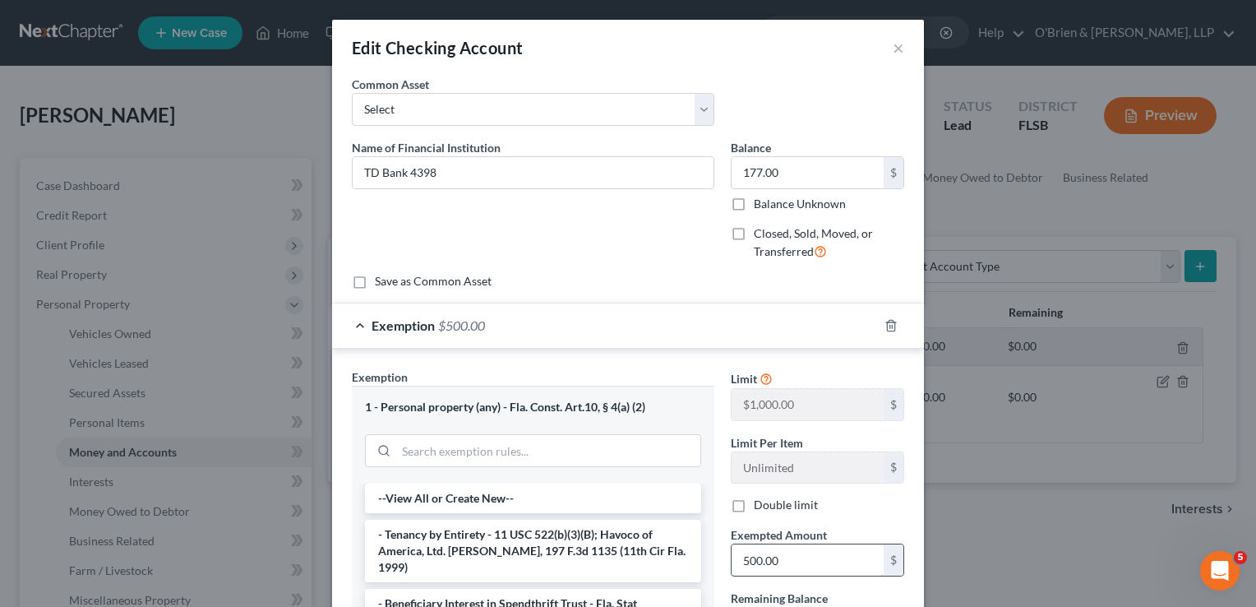
click at [791, 560] on input "500.00" at bounding box center [807, 559] width 152 height 31
type input "177.00"
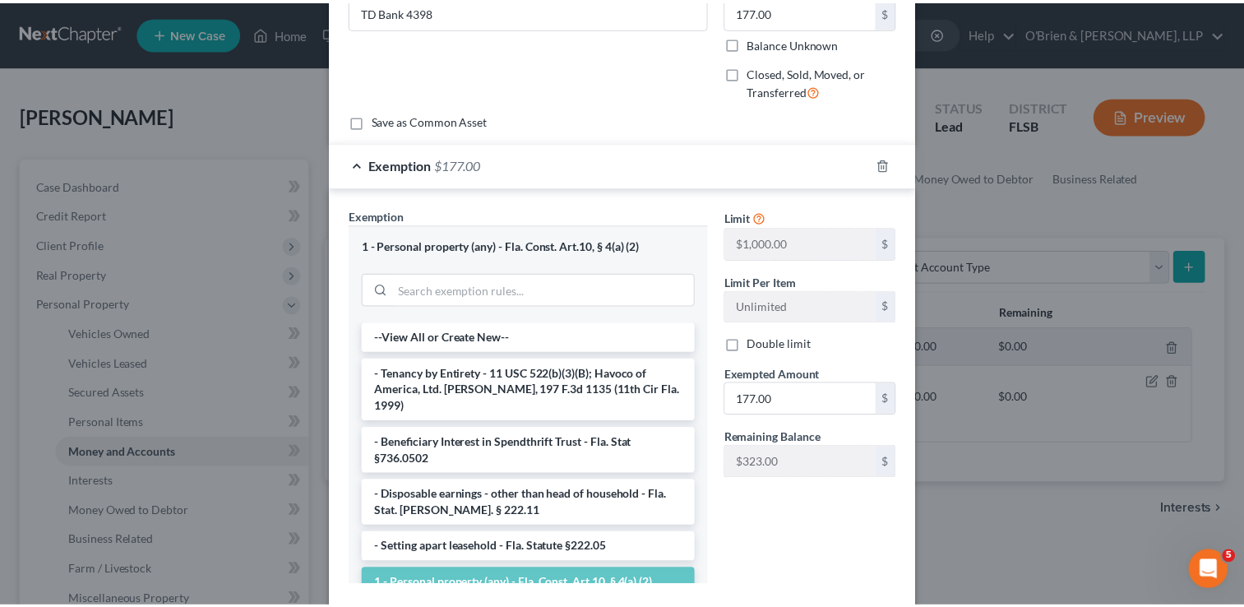
scroll to position [255, 0]
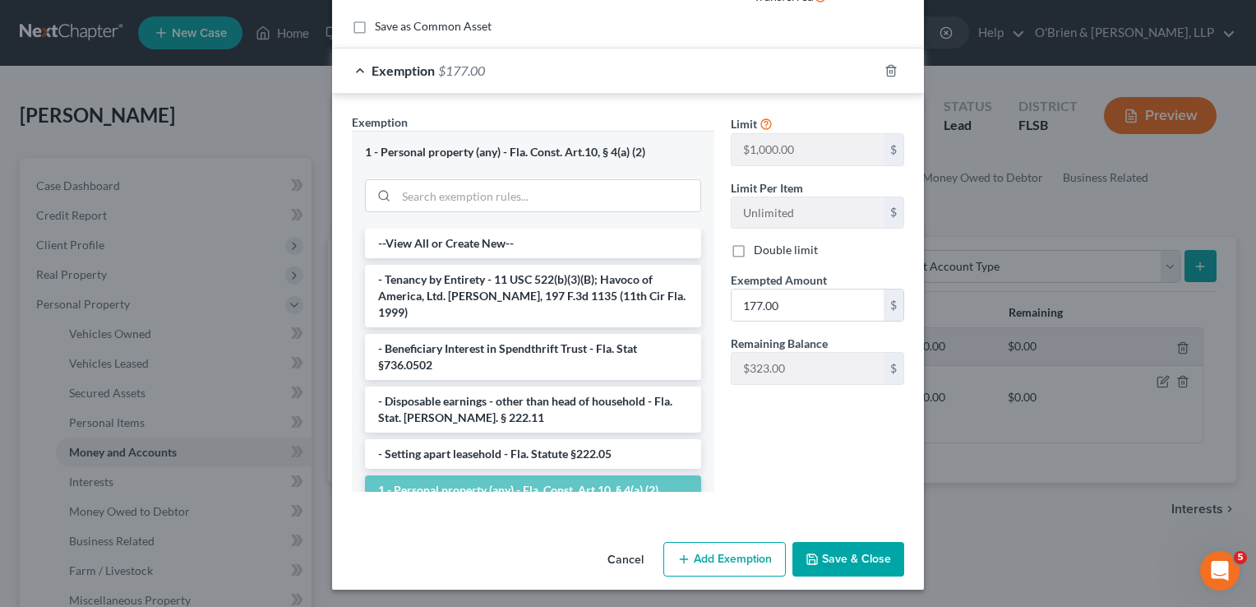
click at [819, 567] on button "Save & Close" at bounding box center [848, 559] width 112 height 35
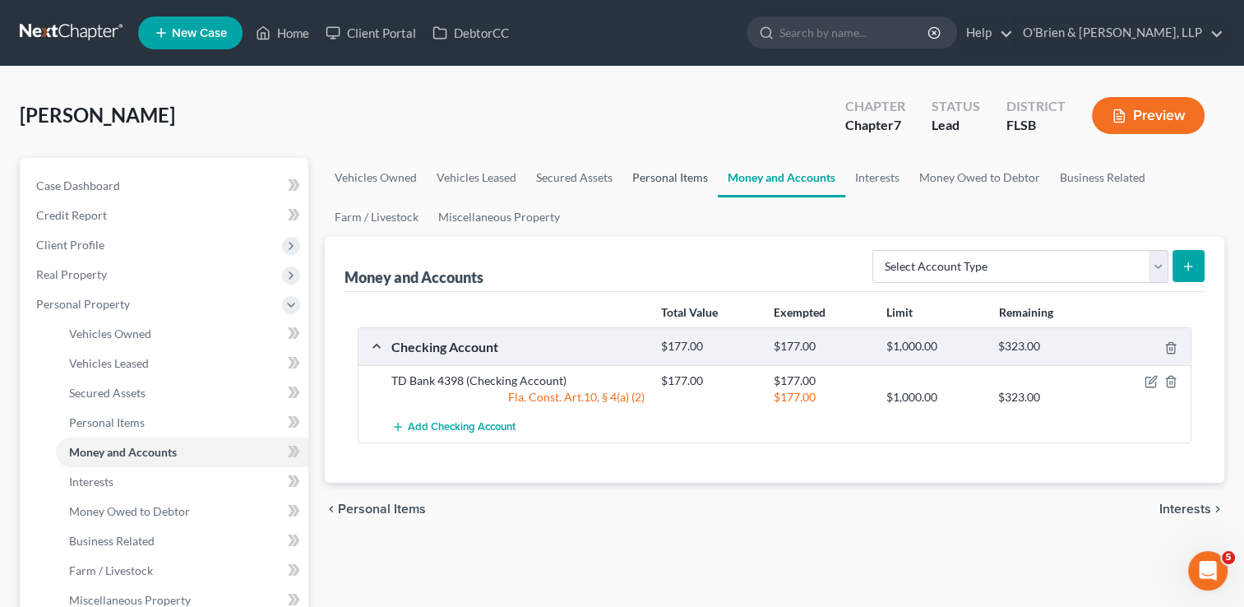
click at [647, 180] on link "Personal Items" at bounding box center [669, 177] width 95 height 39
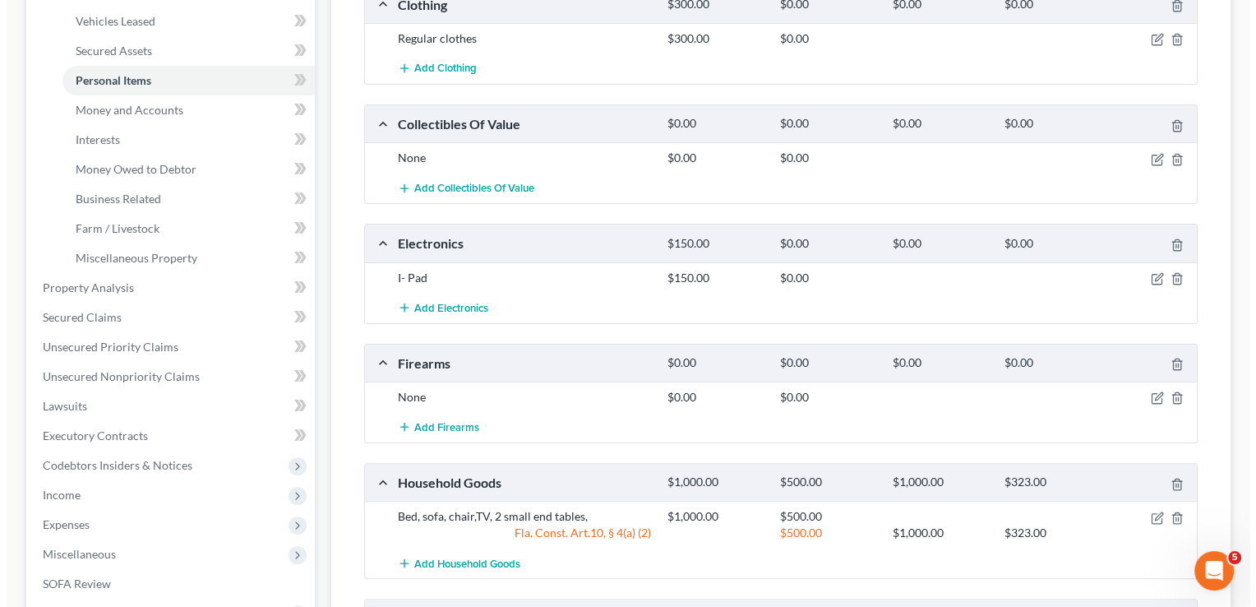
scroll to position [418, 0]
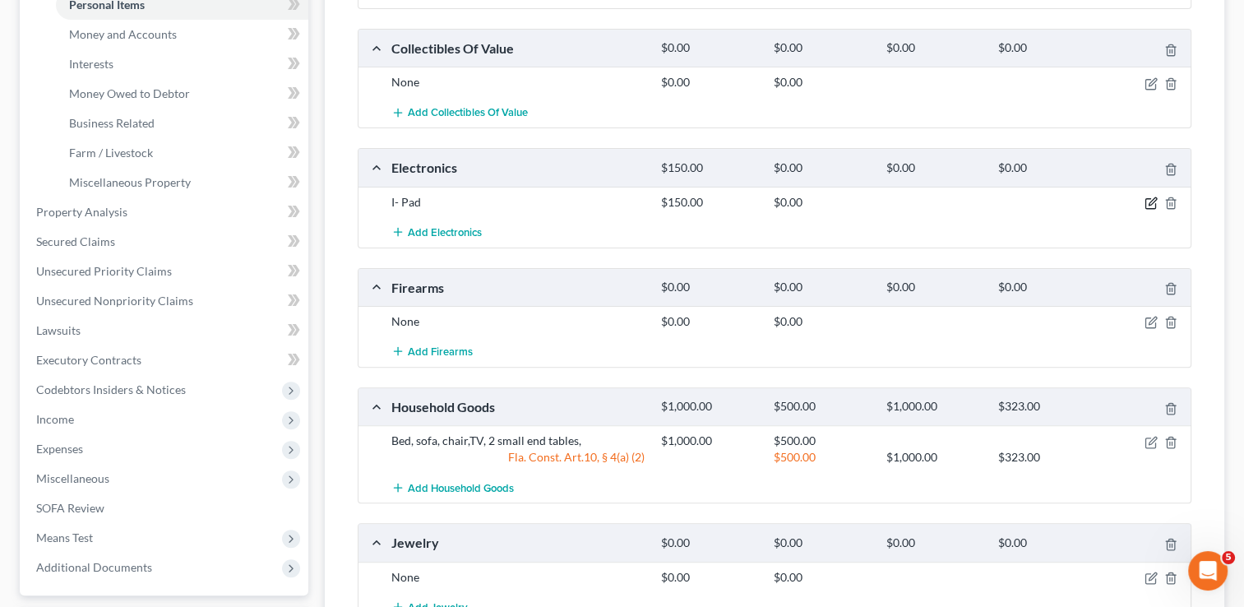
click at [1148, 202] on icon "button" at bounding box center [1151, 200] width 7 height 7
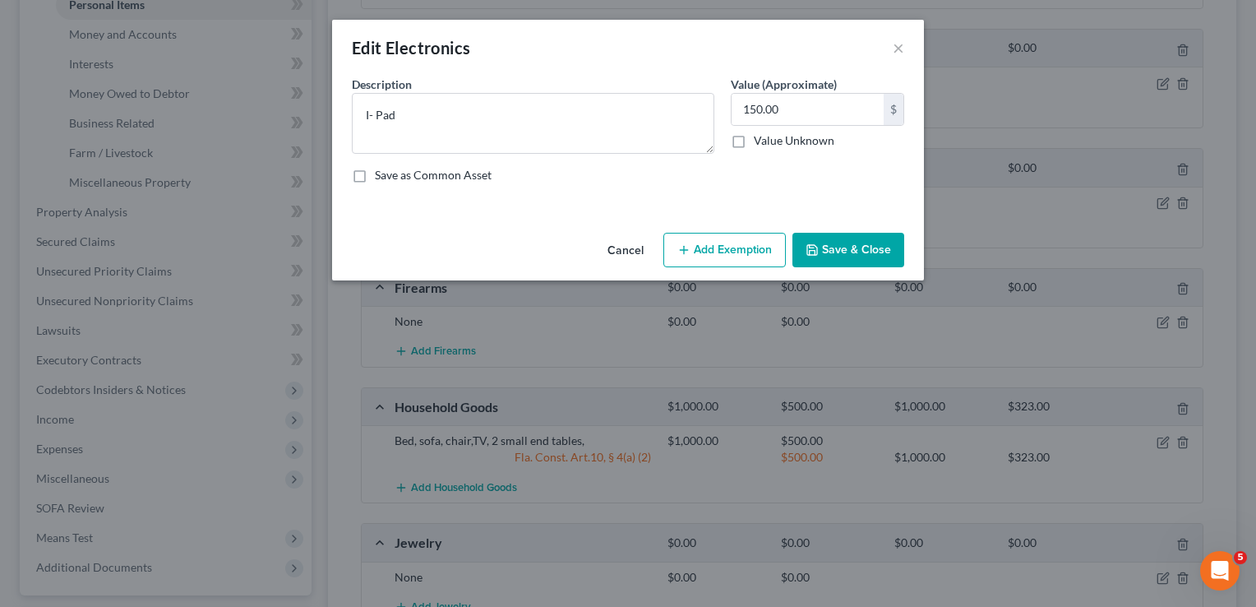
click at [738, 252] on button "Add Exemption" at bounding box center [724, 250] width 122 height 35
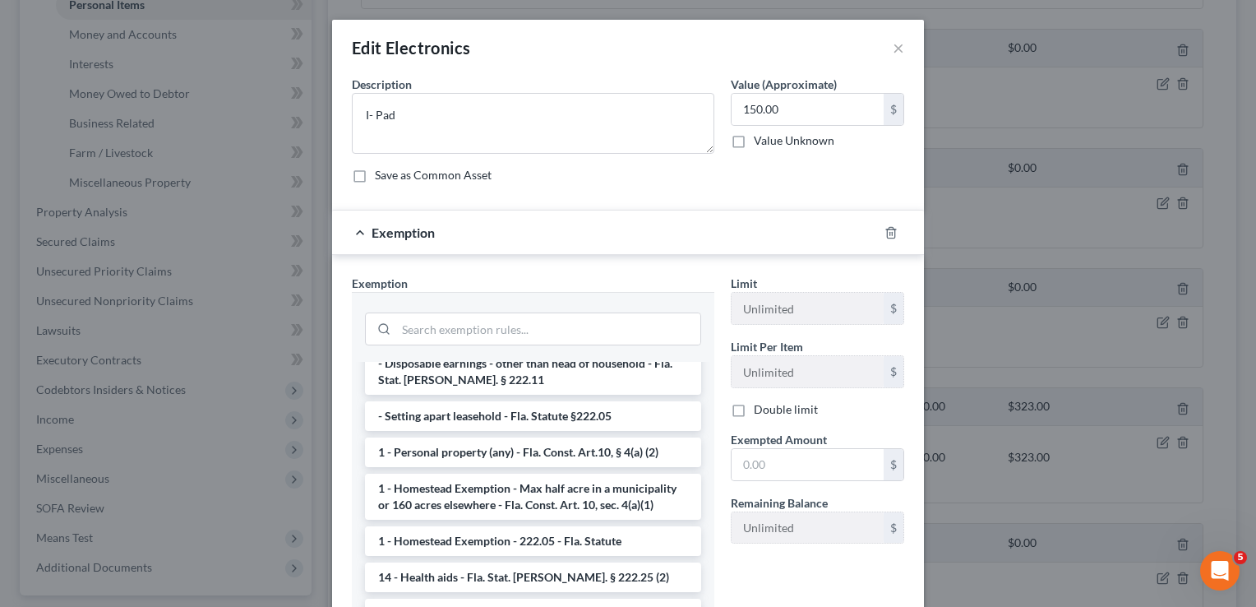
scroll to position [165, 0]
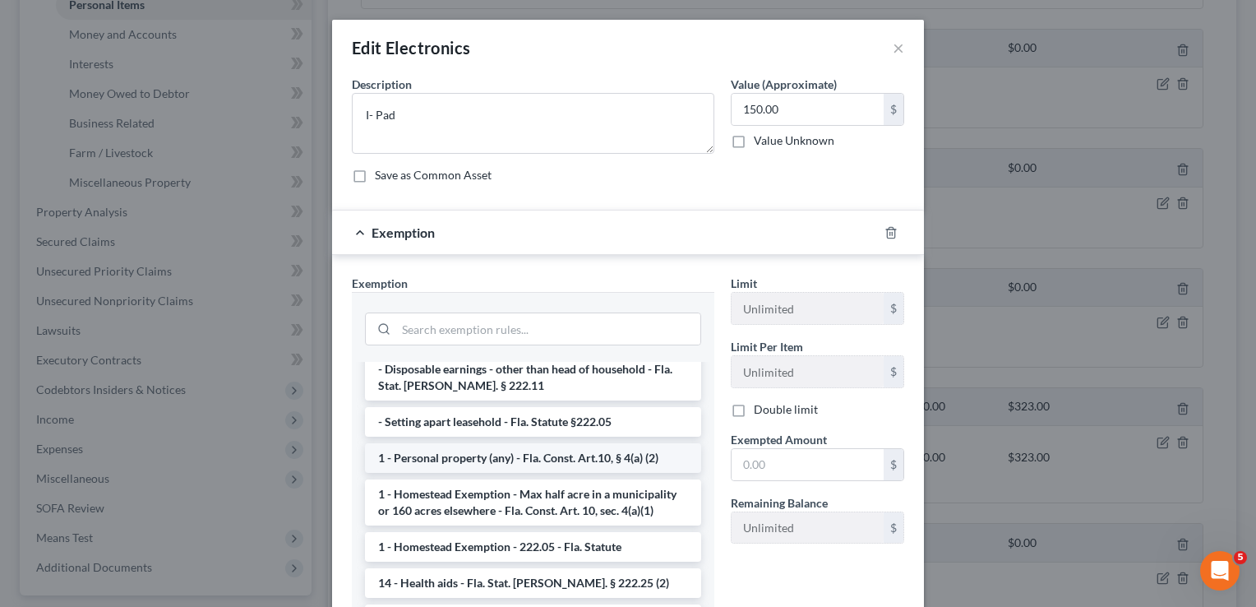
click at [628, 443] on li "1 - Personal property (any) - Fla. Const. Art.10, § 4(a) (2)" at bounding box center [533, 458] width 336 height 30
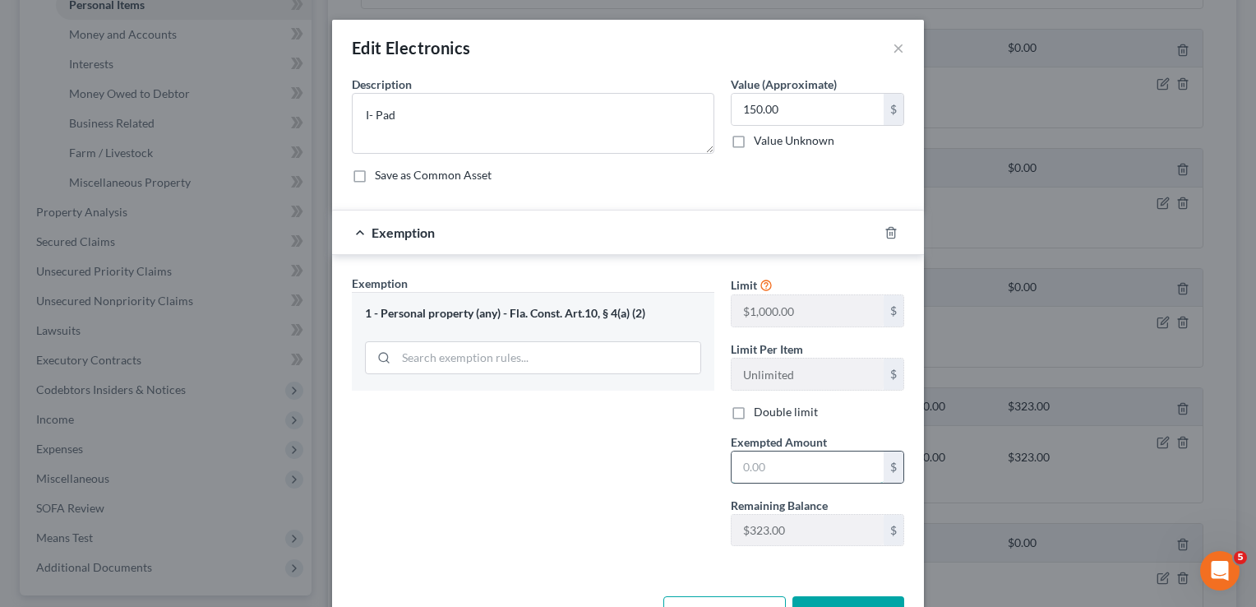
click at [767, 464] on input "text" at bounding box center [807, 466] width 152 height 31
type input "150.00"
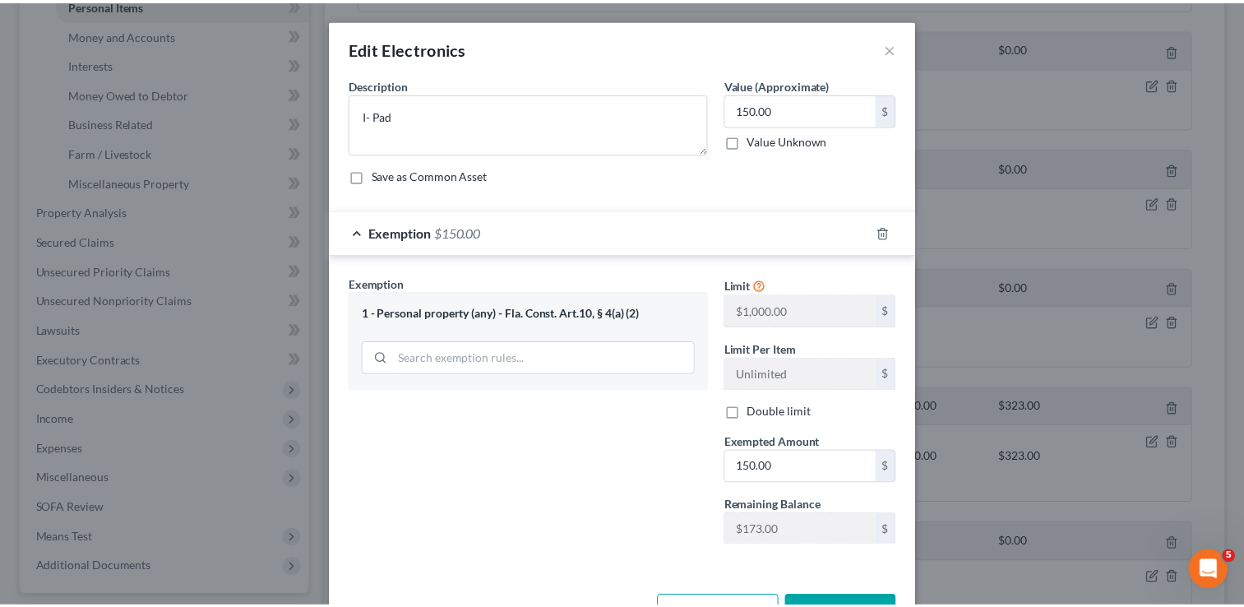
scroll to position [54, 0]
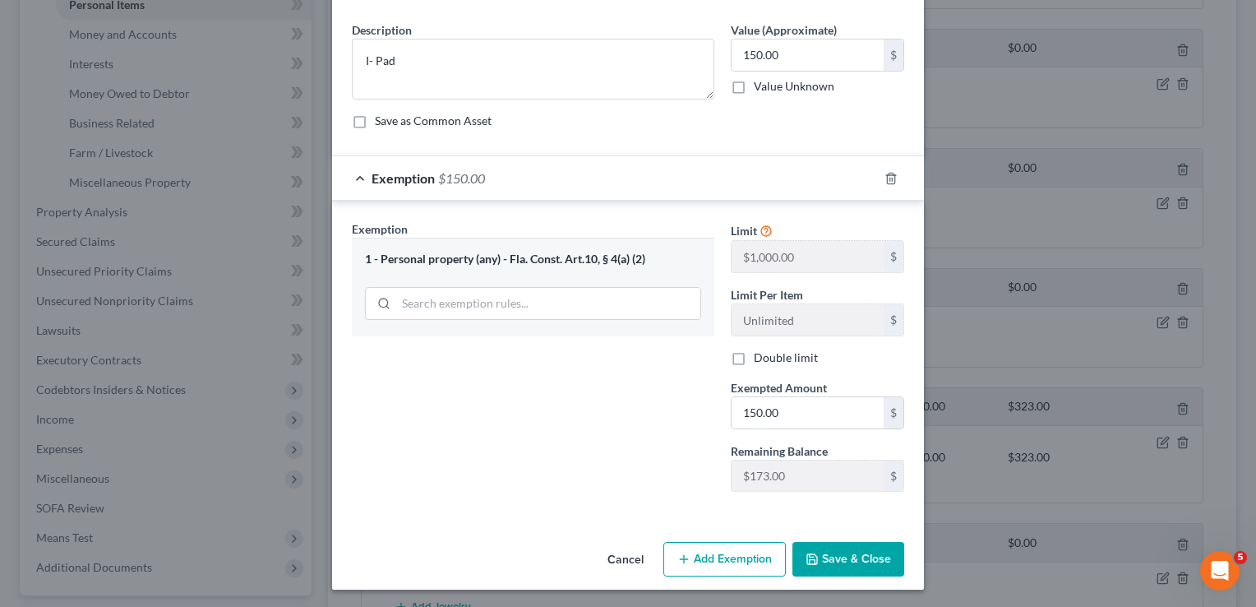
click at [848, 557] on button "Save & Close" at bounding box center [848, 559] width 112 height 35
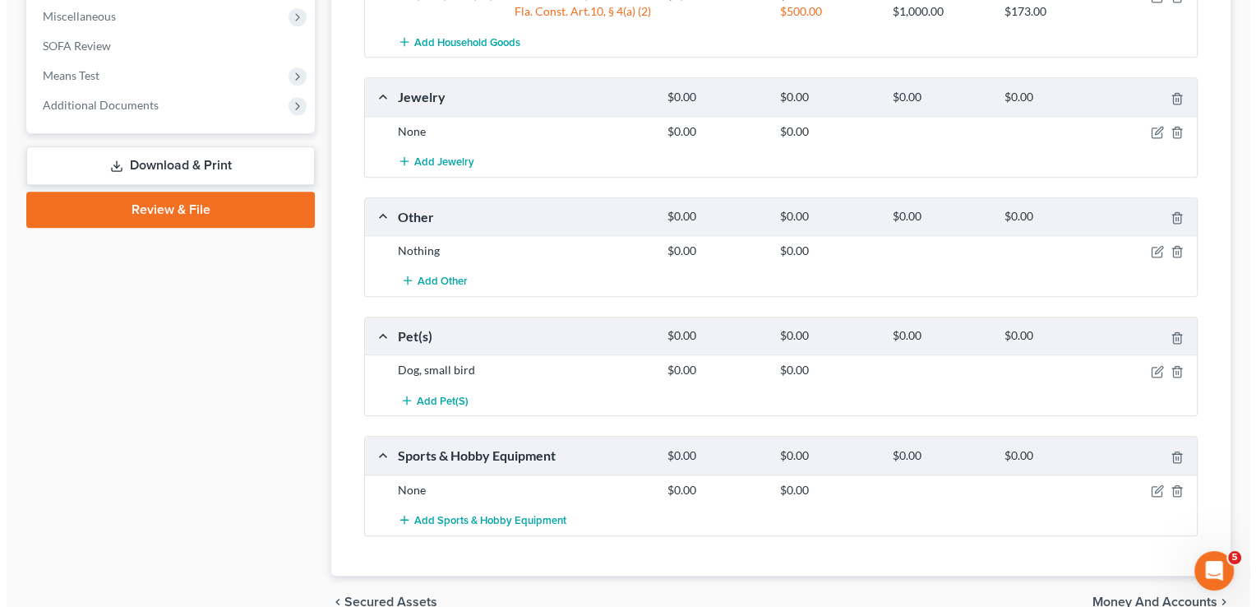
scroll to position [505, 0]
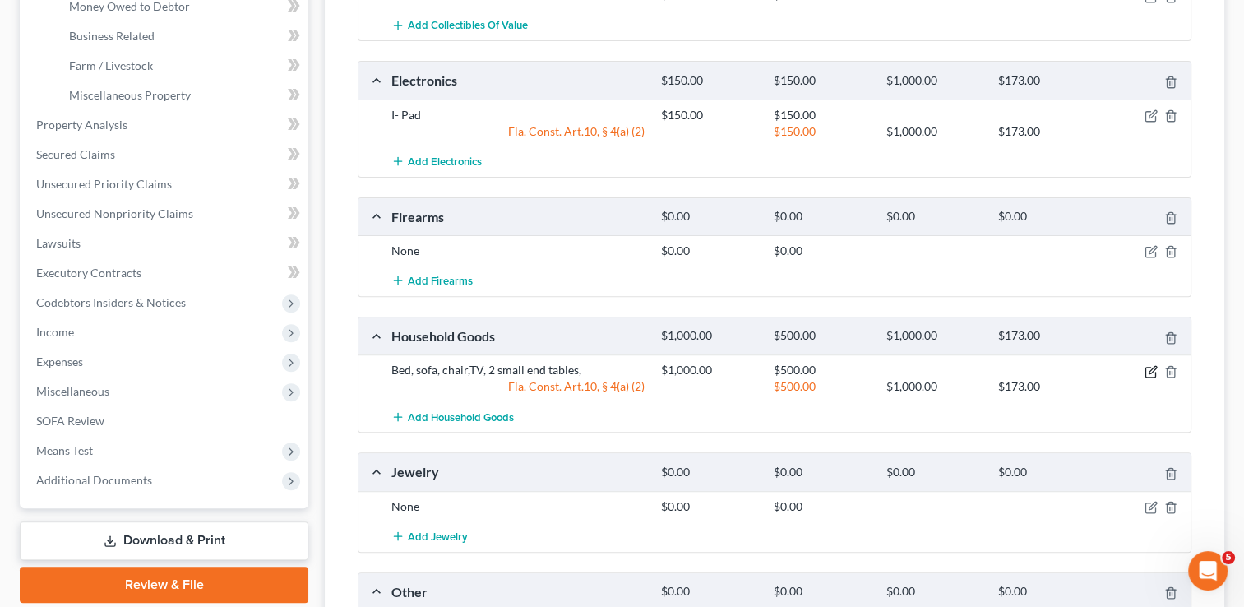
click at [1149, 365] on icon "button" at bounding box center [1150, 371] width 13 height 13
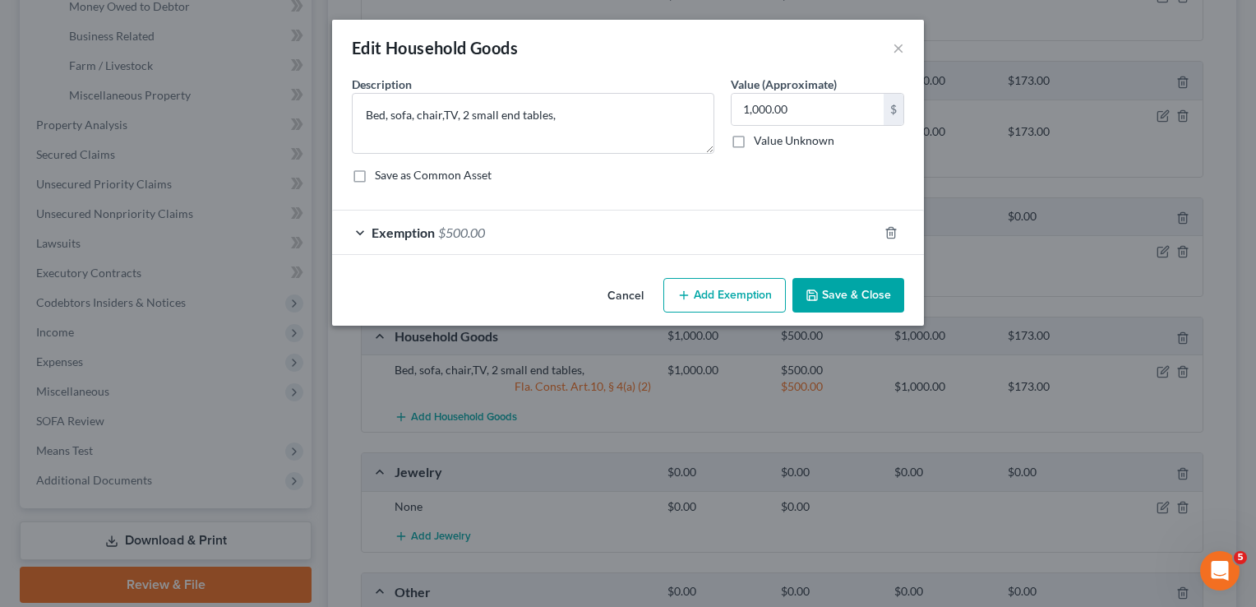
click at [359, 234] on div "Exemption $500.00" at bounding box center [605, 232] width 546 height 44
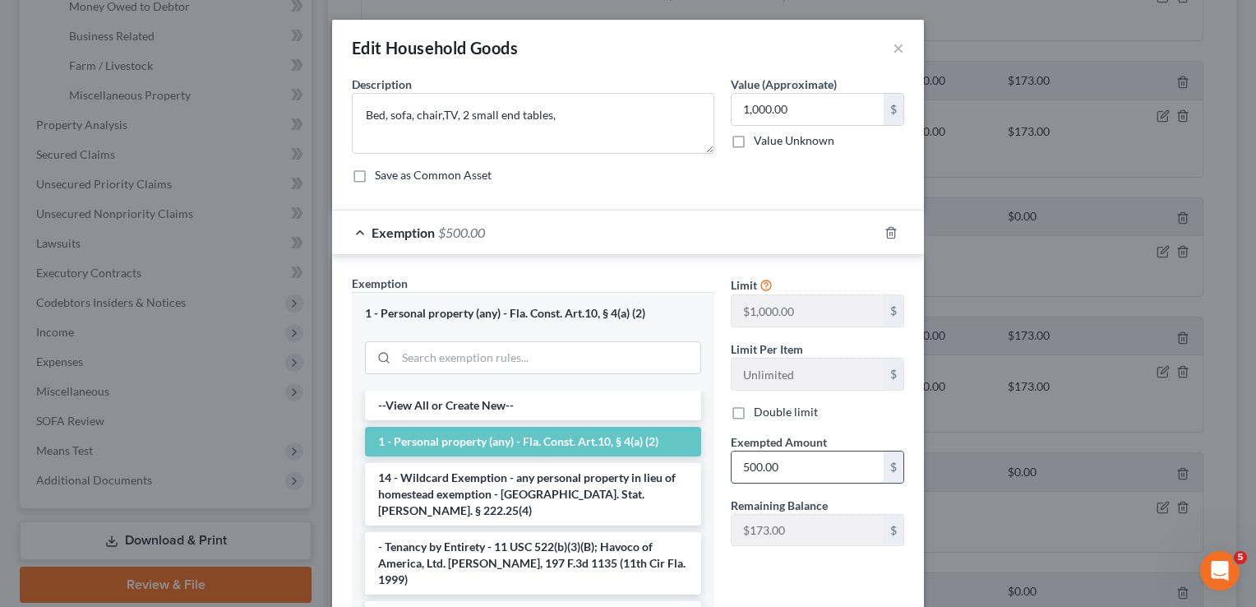
click at [804, 466] on input "500.00" at bounding box center [807, 466] width 152 height 31
type input "673.00"
click at [624, 438] on li "1 - Personal property (any) - Fla. Const. Art.10, § 4(a) (2)" at bounding box center [533, 442] width 336 height 30
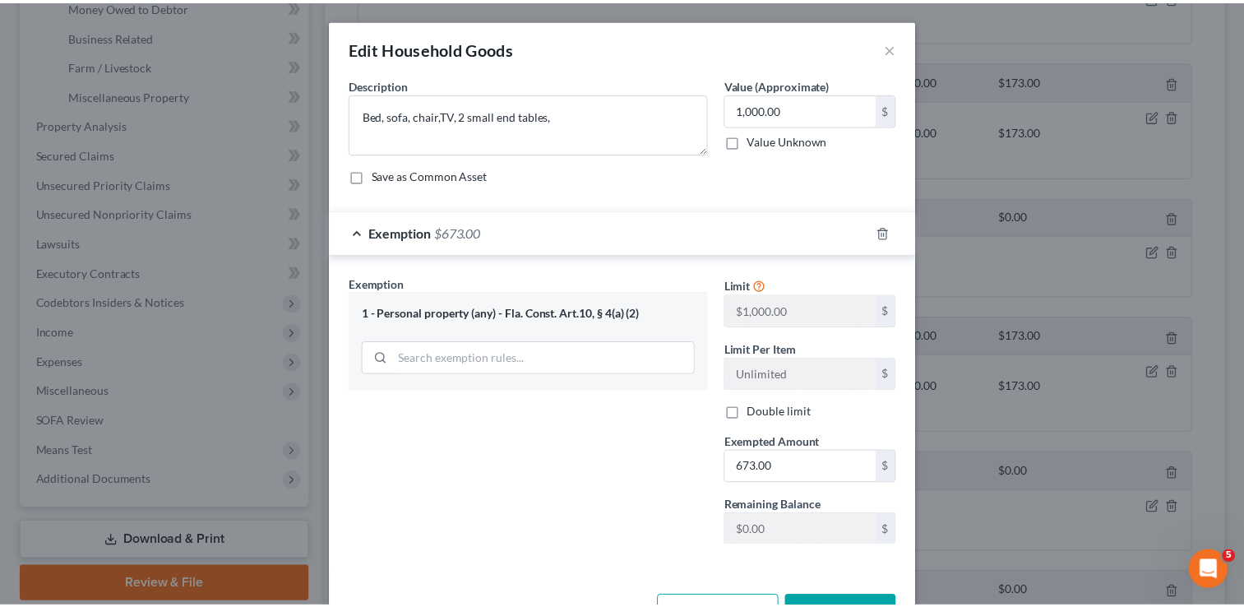
scroll to position [54, 0]
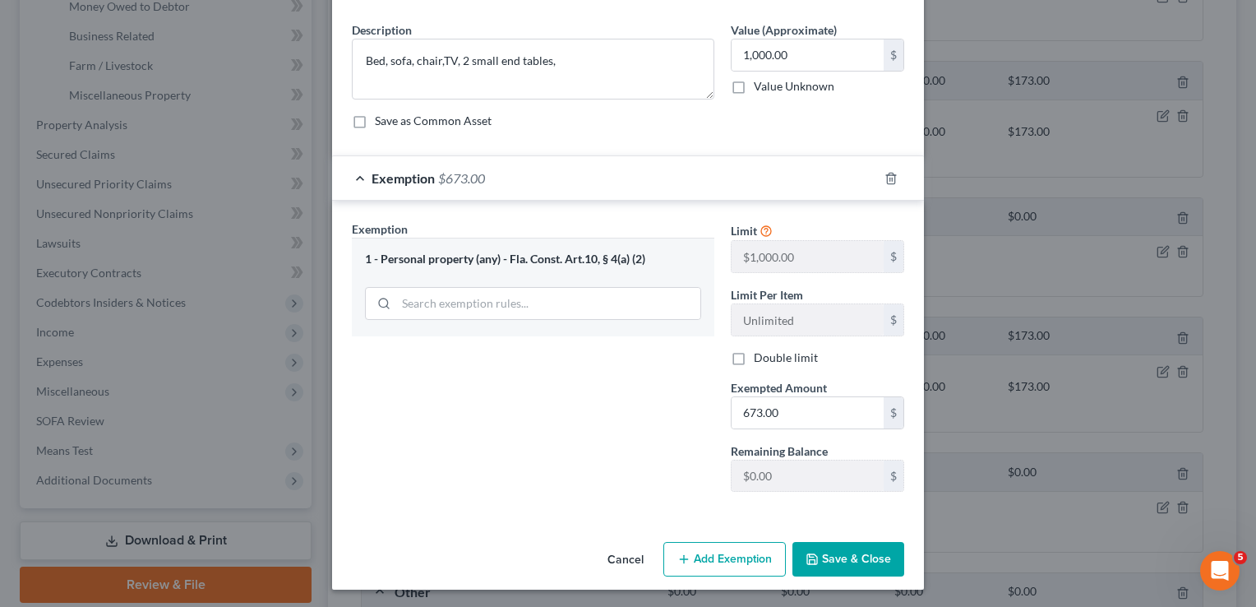
click at [864, 549] on button "Save & Close" at bounding box center [848, 559] width 112 height 35
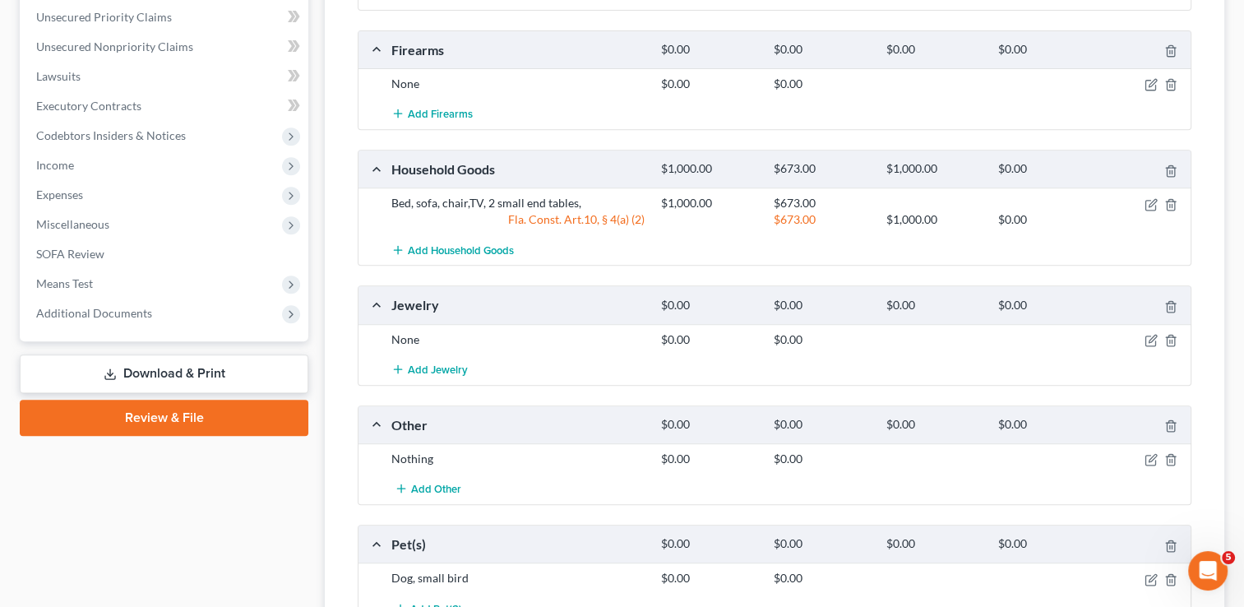
scroll to position [674, 0]
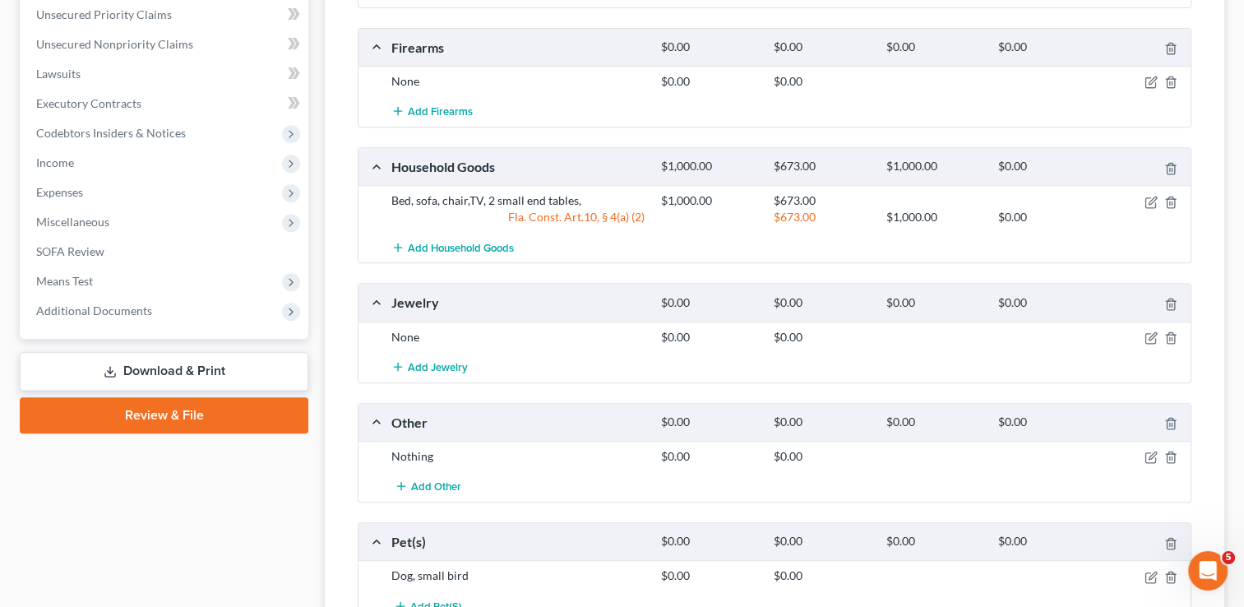
click at [242, 373] on link "Download & Print" at bounding box center [164, 371] width 288 height 39
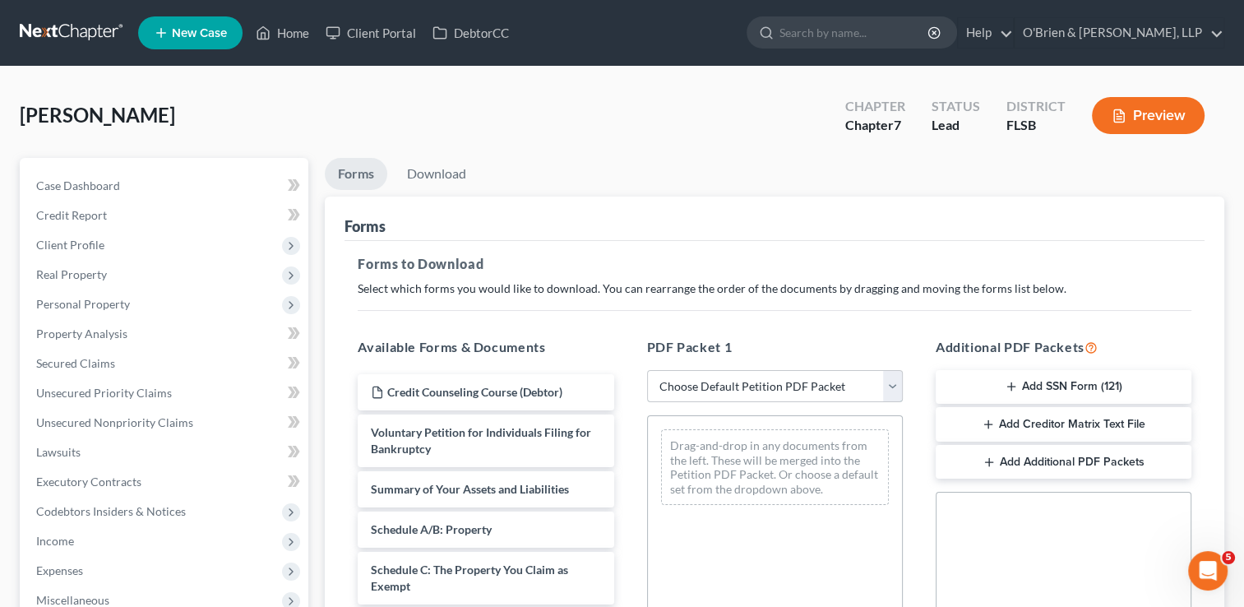
click at [889, 388] on select "Choose Default Petition PDF Packet Complete Bankruptcy Petition (all forms and …" at bounding box center [775, 386] width 256 height 33
select select "0"
click at [647, 370] on select "Choose Default Petition PDF Packet Complete Bankruptcy Petition (all forms and …" at bounding box center [775, 386] width 256 height 33
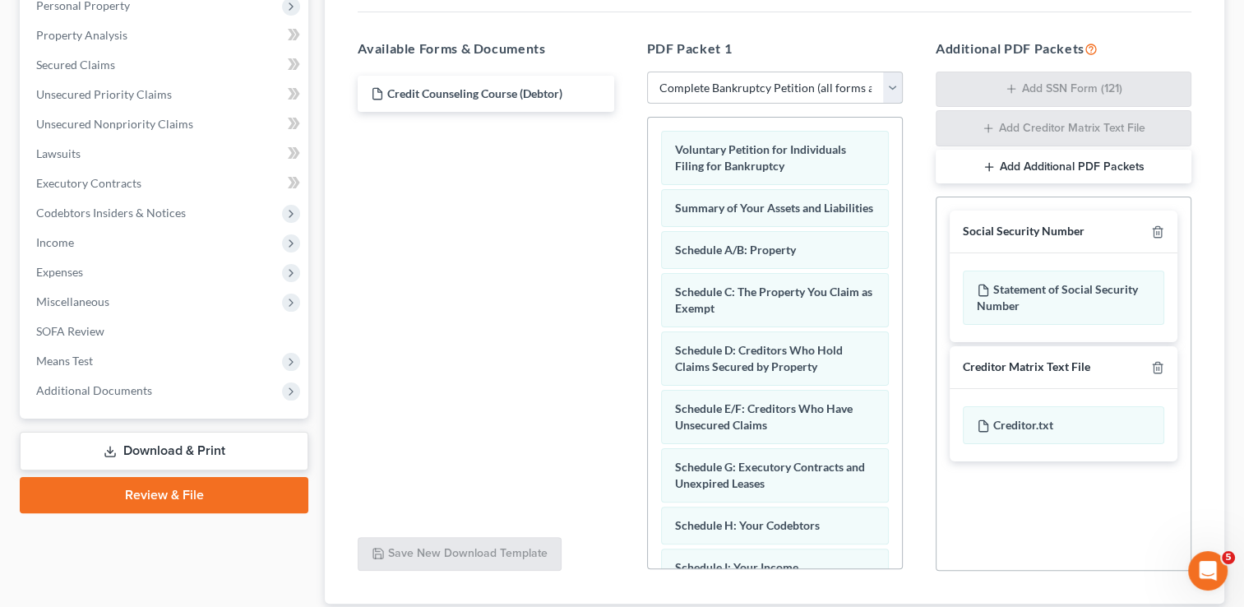
scroll to position [408, 0]
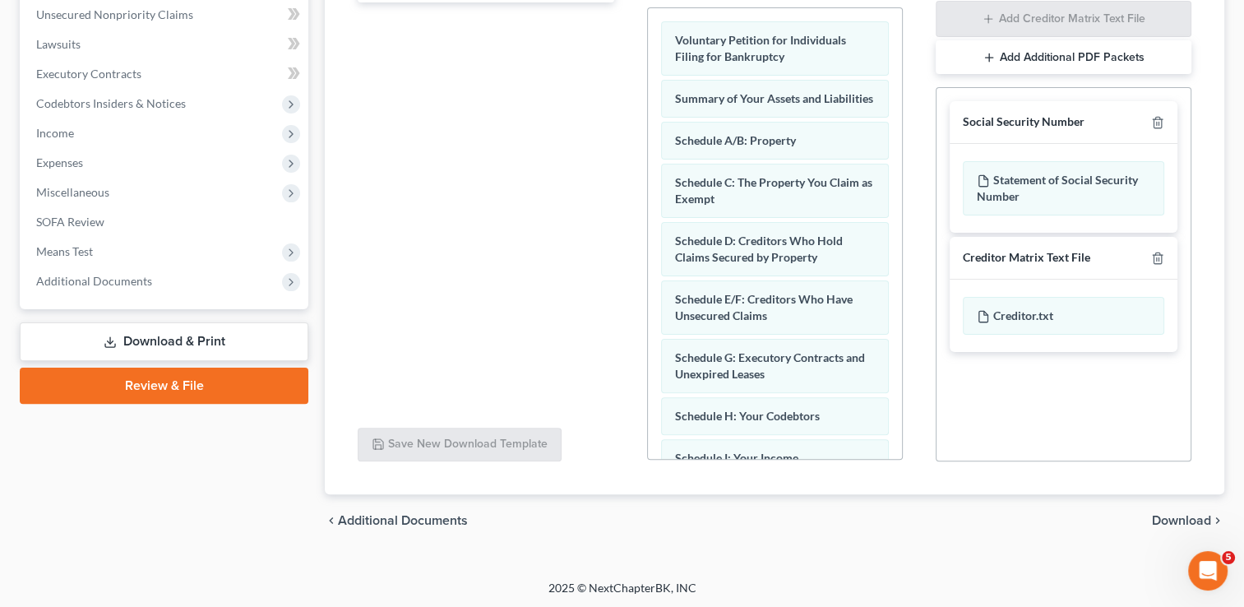
click at [1198, 515] on span "Download" at bounding box center [1180, 520] width 59 height 13
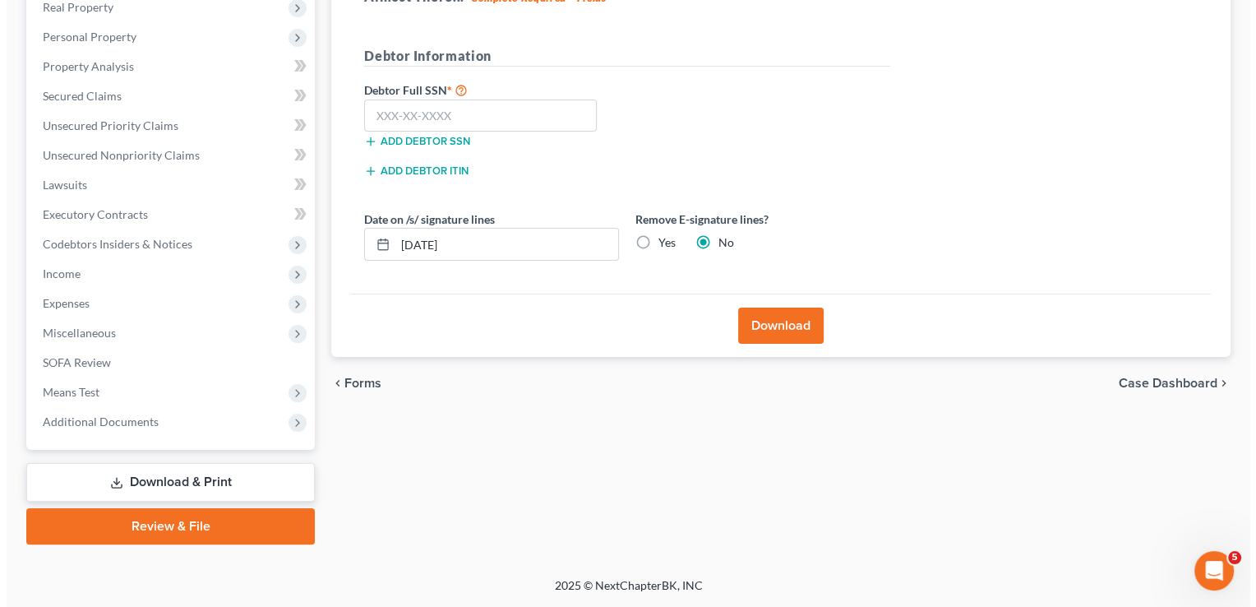
scroll to position [265, 0]
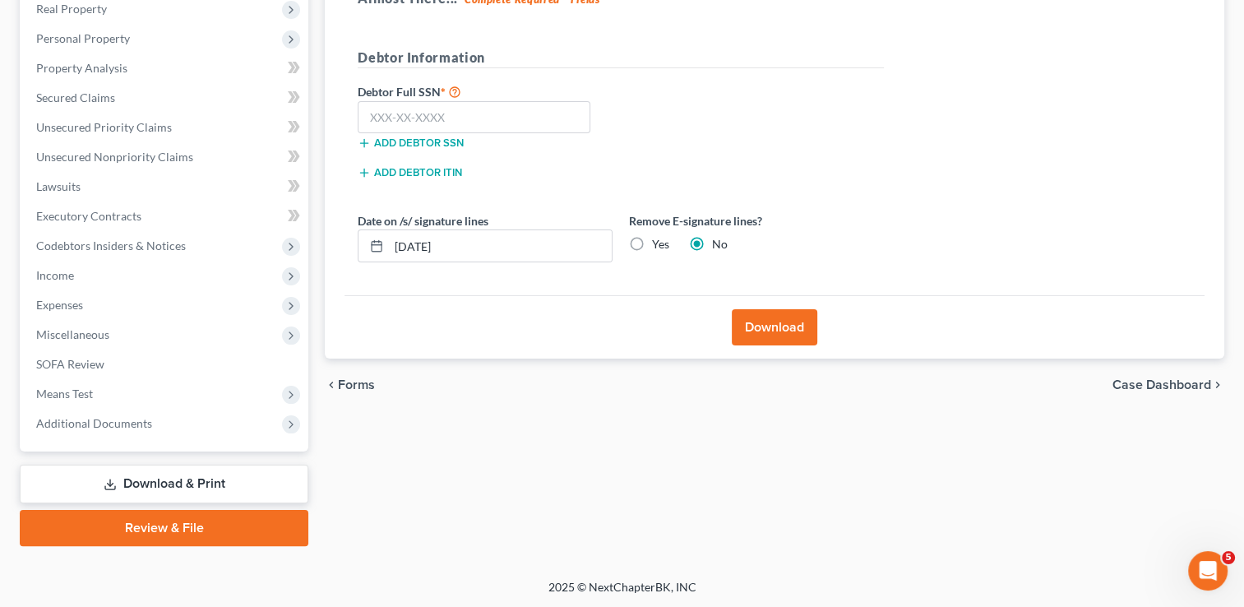
click at [531, 140] on div "Add debtor SSN" at bounding box center [484, 141] width 271 height 16
click at [516, 121] on input "text" at bounding box center [474, 117] width 233 height 33
type input "284-66-6676"
click at [758, 330] on button "Download" at bounding box center [773, 327] width 85 height 36
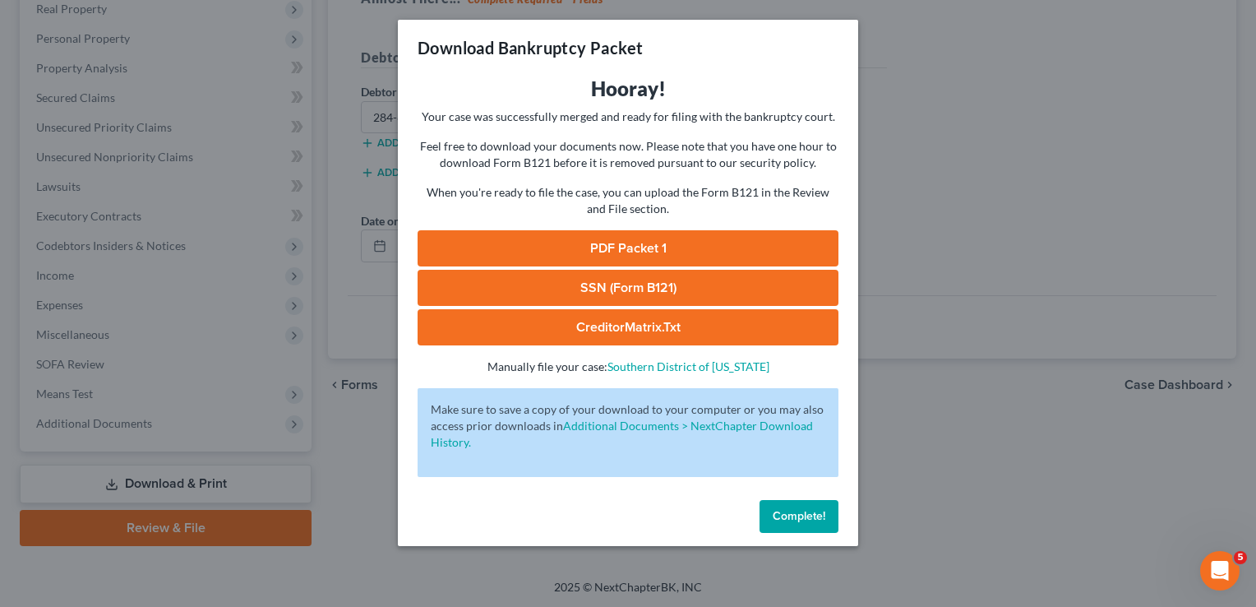
click at [729, 256] on link "PDF Packet 1" at bounding box center [628, 248] width 421 height 36
